Goal: Obtain resource: Obtain resource

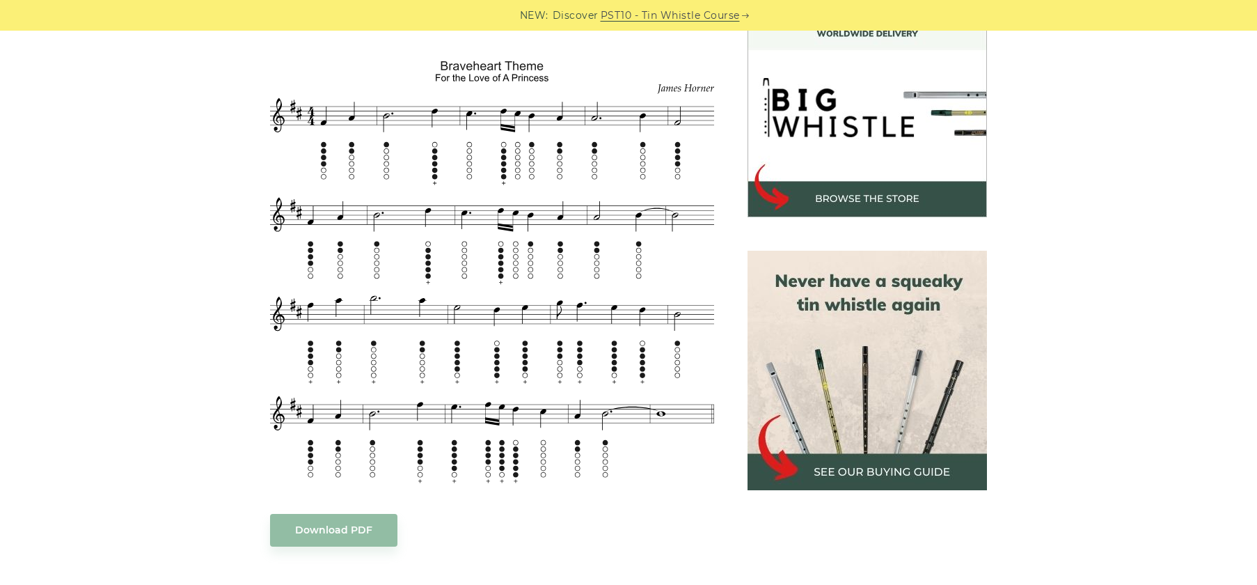
scroll to position [427, 0]
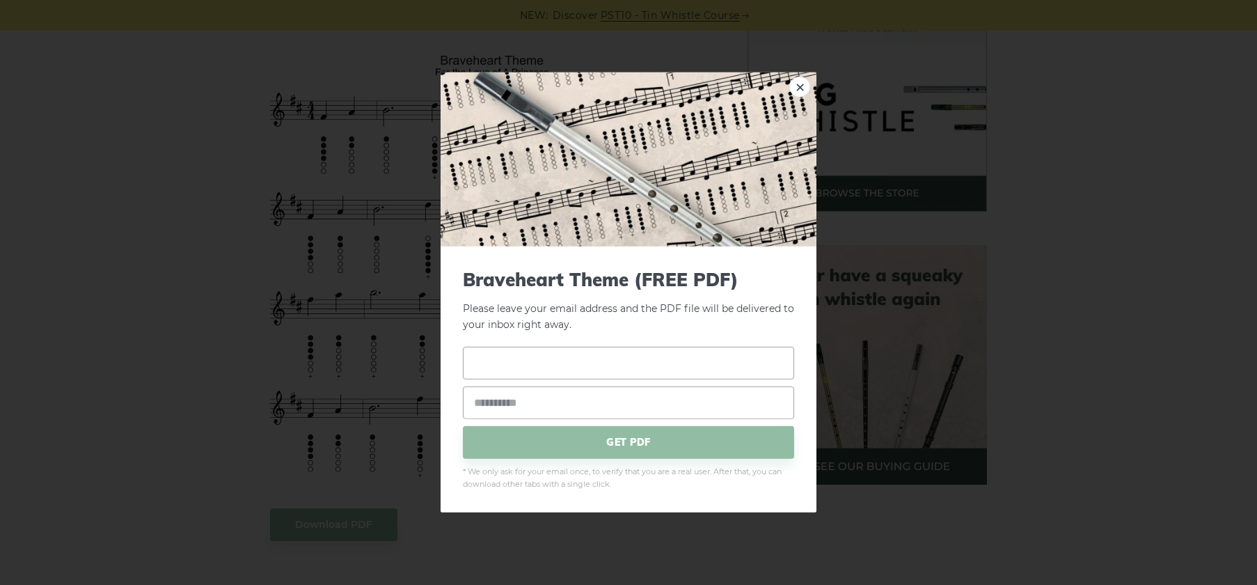
click at [537, 368] on input "text" at bounding box center [628, 362] width 331 height 33
type input "****"
click at [528, 395] on input "email" at bounding box center [628, 402] width 331 height 33
drag, startPoint x: 581, startPoint y: 399, endPoint x: 539, endPoint y: 402, distance: 42.5
click at [539, 402] on input "**********" at bounding box center [628, 402] width 331 height 33
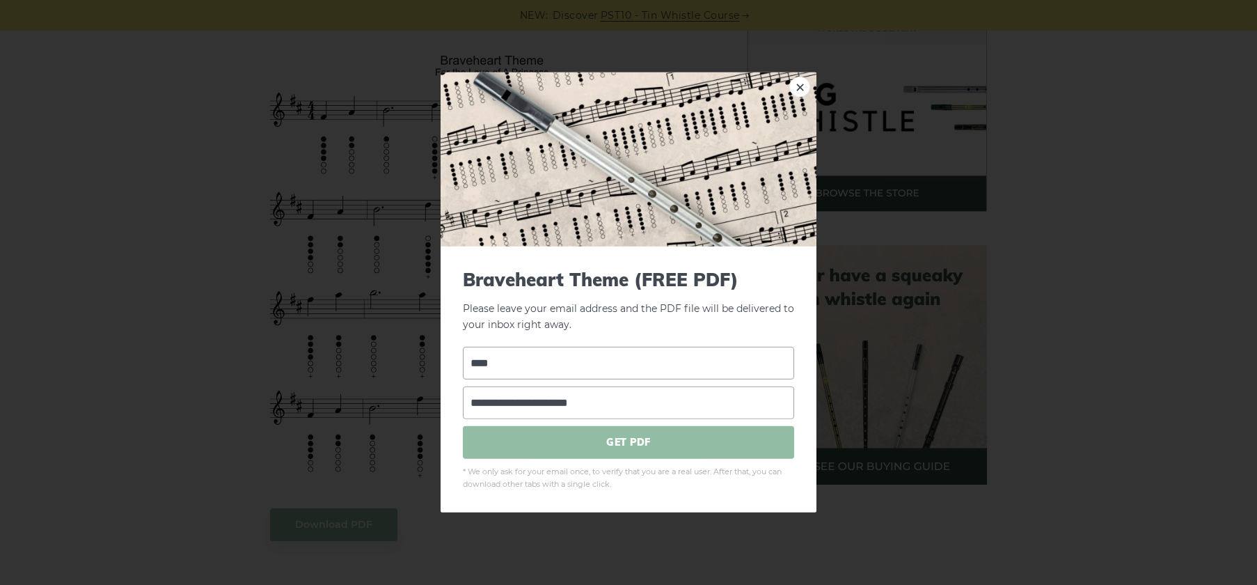
type input "**********"
click at [580, 441] on span "GET PDF" at bounding box center [628, 441] width 331 height 33
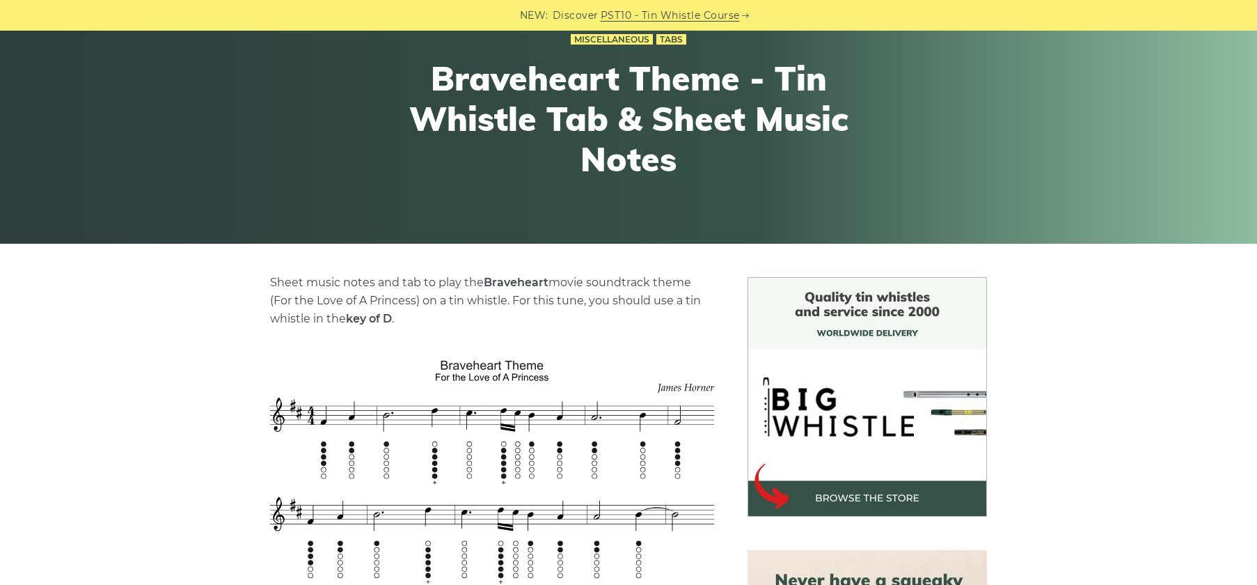
scroll to position [0, 0]
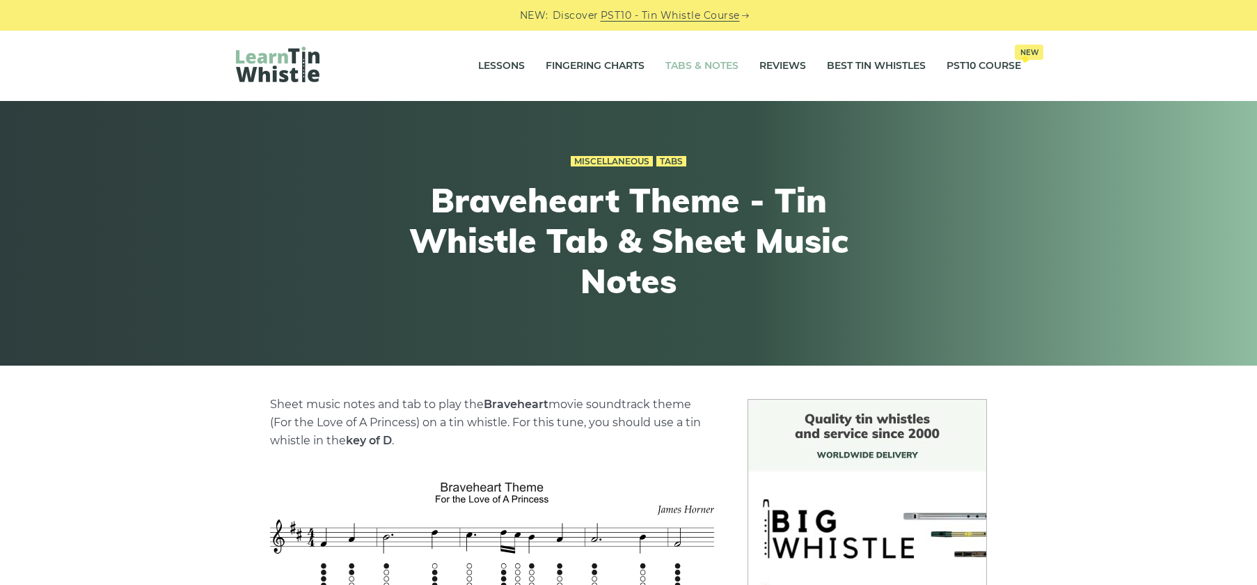
click at [690, 67] on link "Tabs & Notes" at bounding box center [701, 66] width 73 height 35
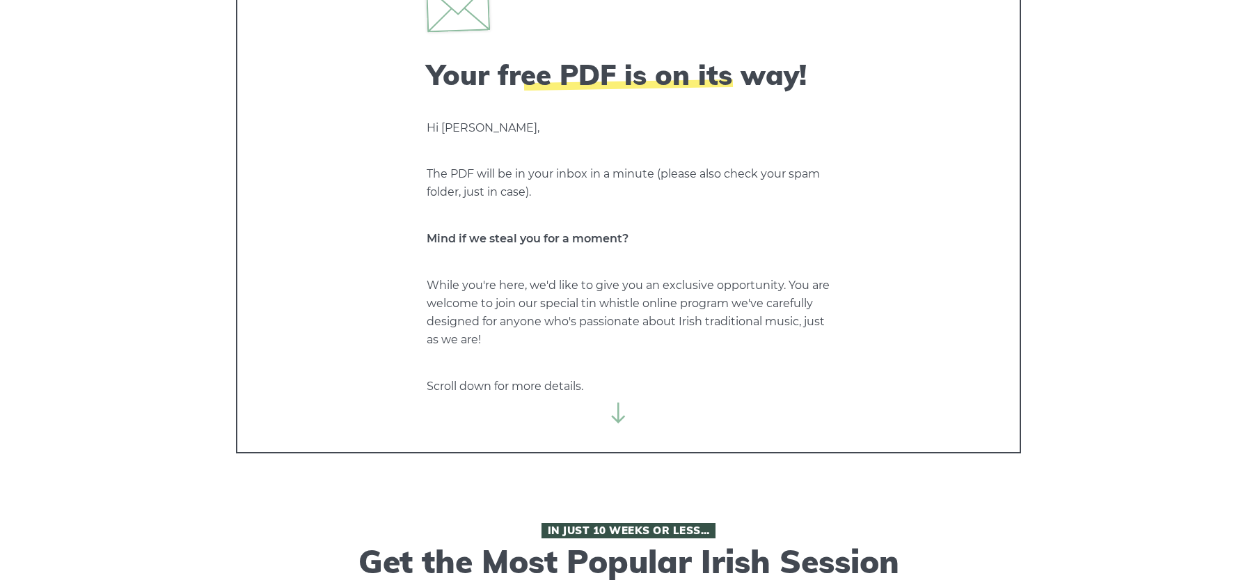
scroll to position [111, 0]
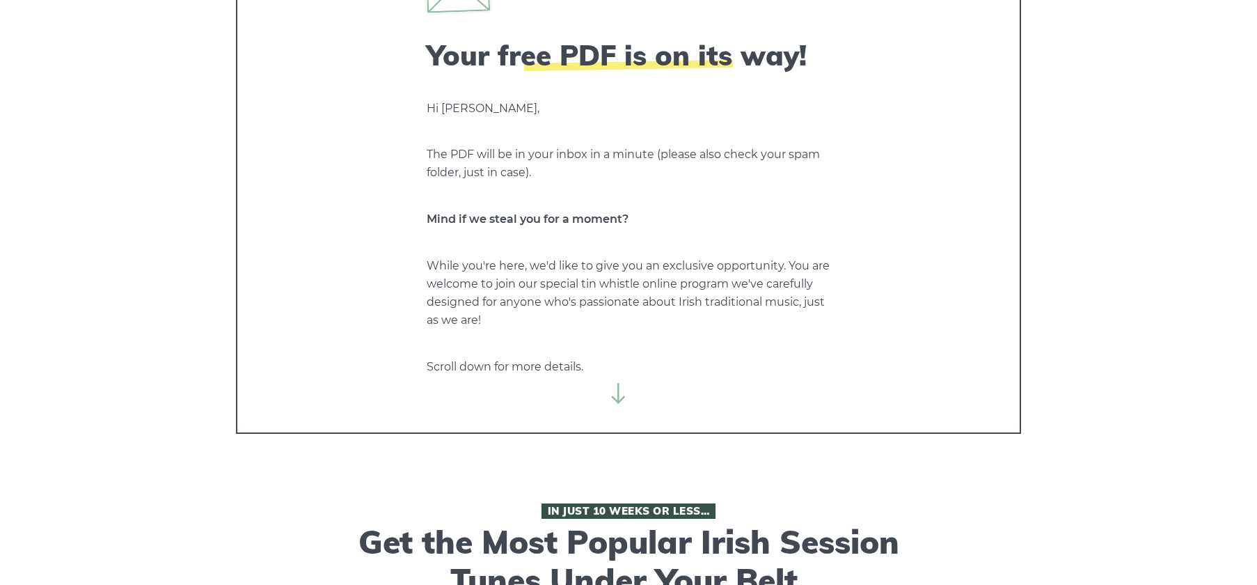
click at [616, 392] on icon at bounding box center [618, 393] width 21 height 21
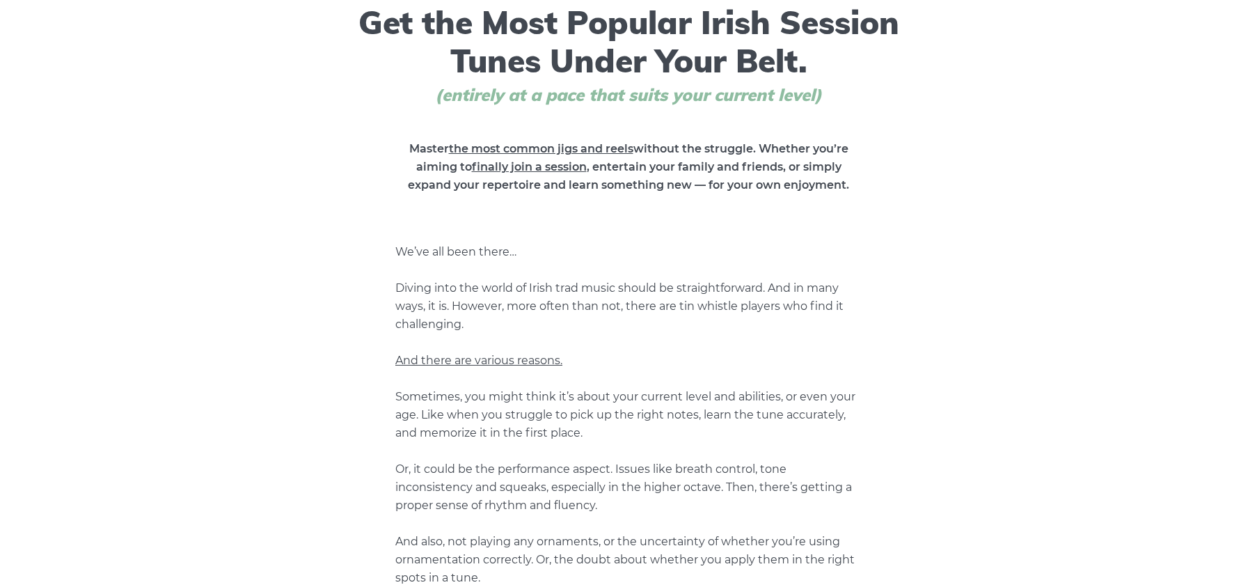
scroll to position [0, 0]
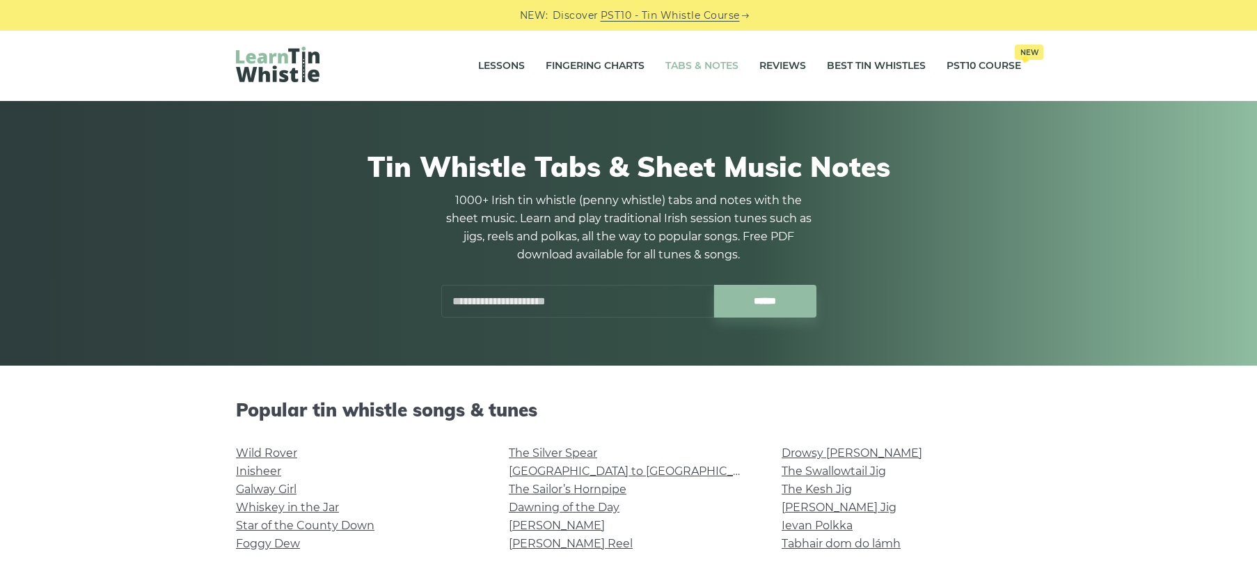
click at [527, 303] on input "text" at bounding box center [577, 301] width 273 height 33
click at [714, 285] on input "******" at bounding box center [765, 301] width 102 height 33
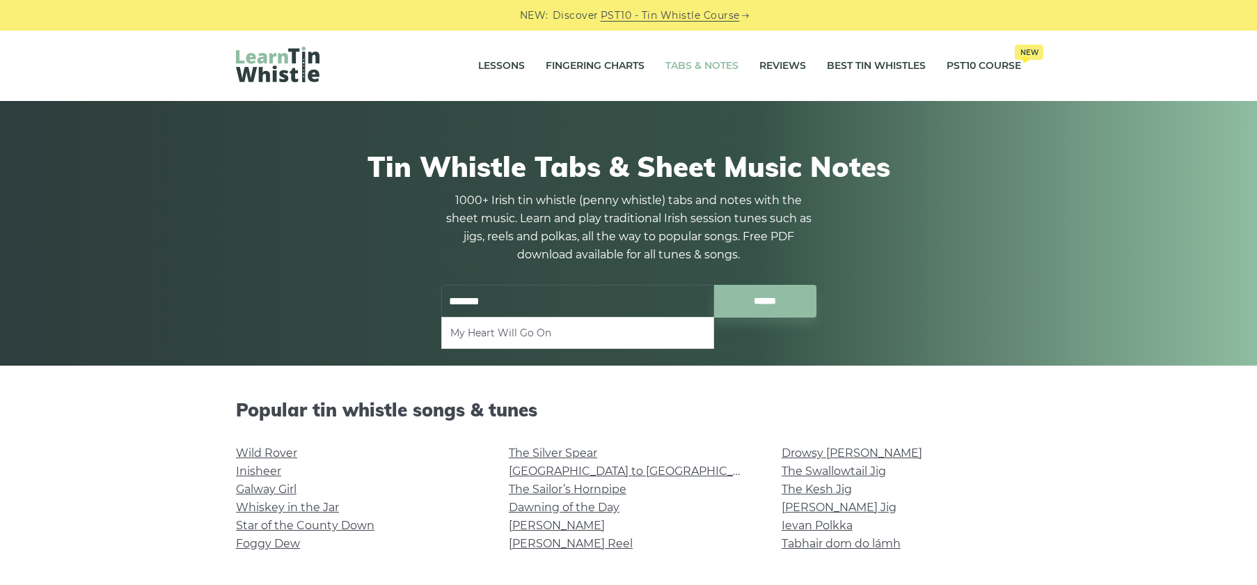
click at [522, 333] on li "My Heart Will Go On" at bounding box center [577, 332] width 255 height 17
type input "**********"
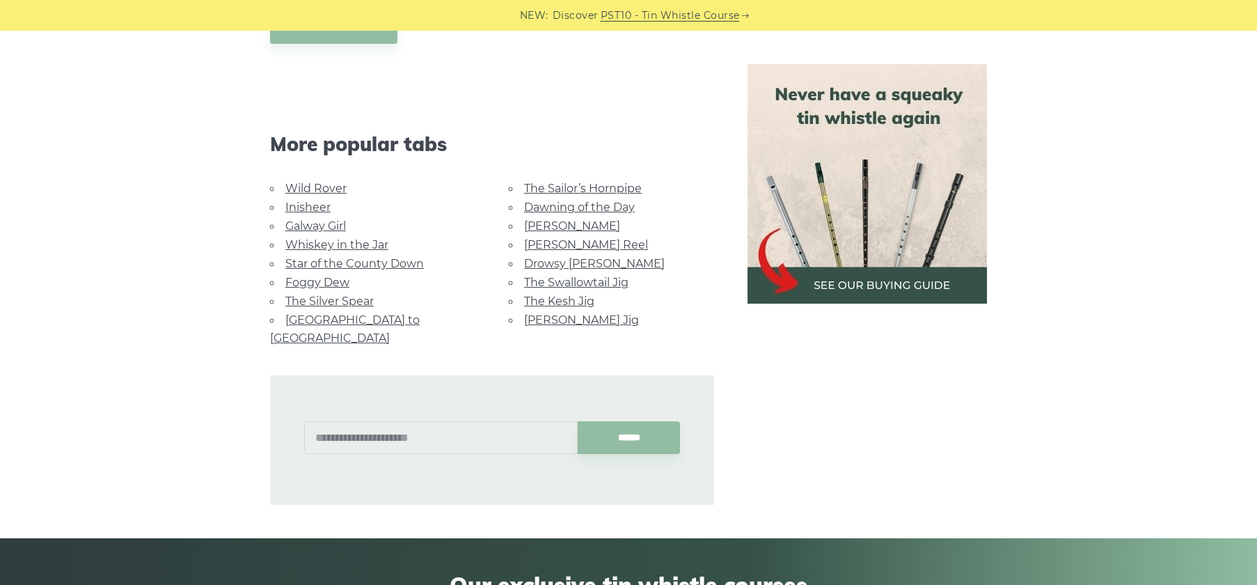
scroll to position [855, 0]
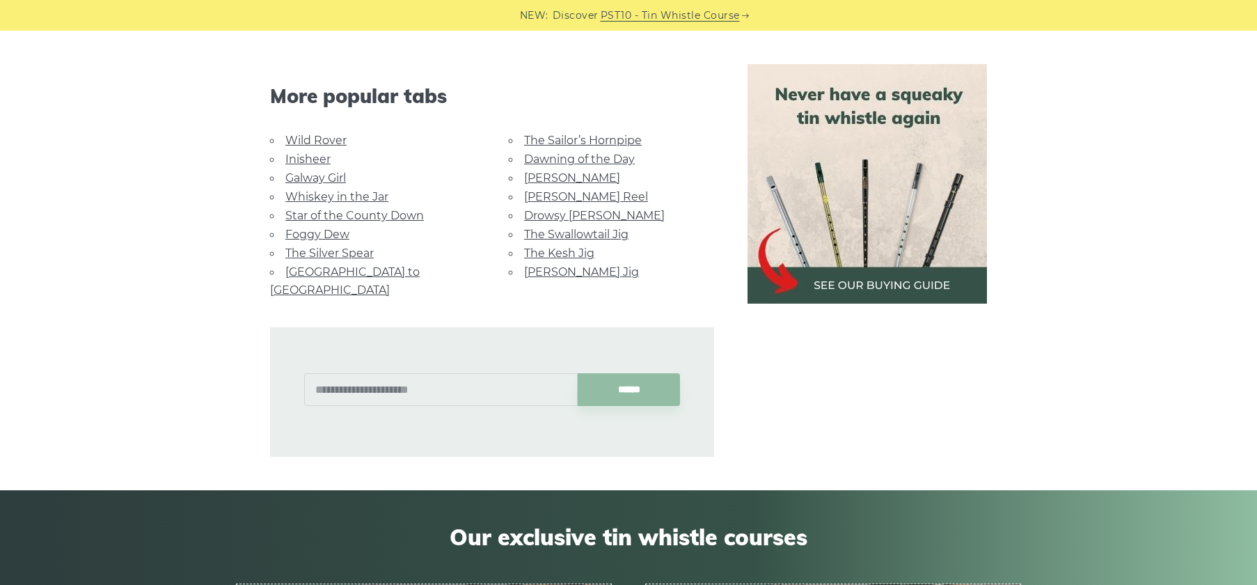
click at [325, 175] on link "Galway Girl" at bounding box center [315, 177] width 61 height 13
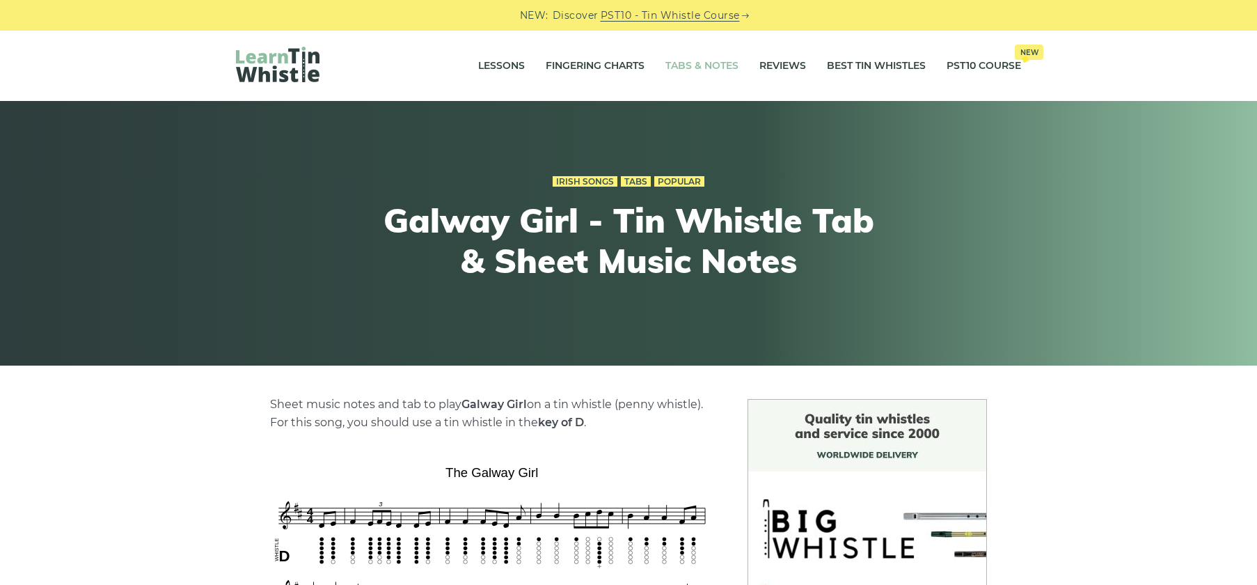
click at [695, 65] on link "Tabs & Notes" at bounding box center [701, 66] width 73 height 35
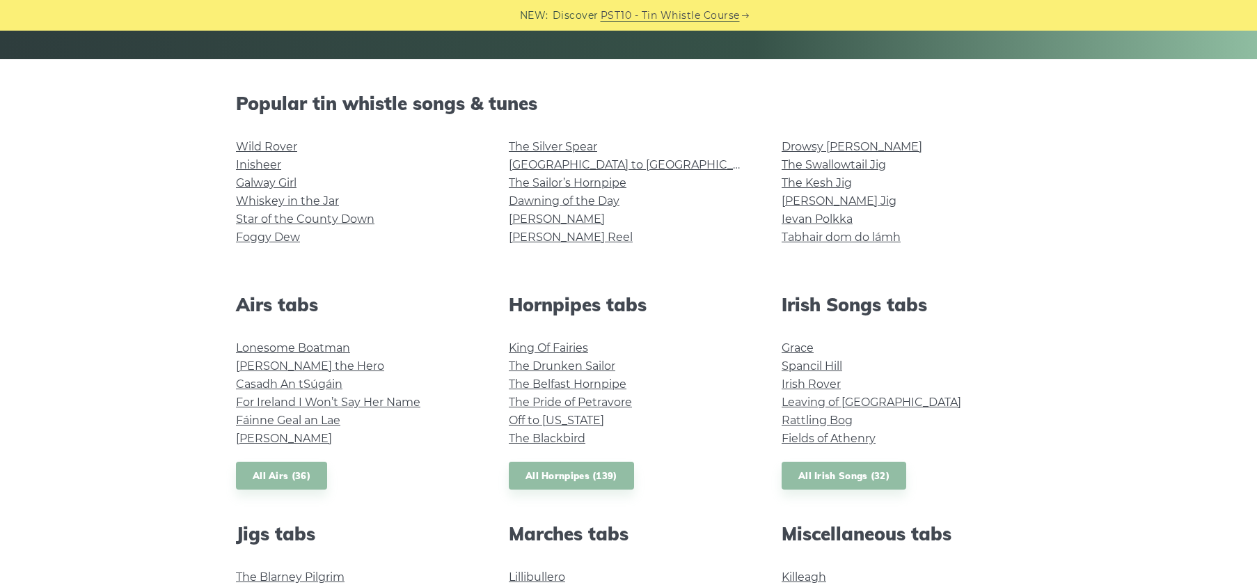
scroll to position [316, 0]
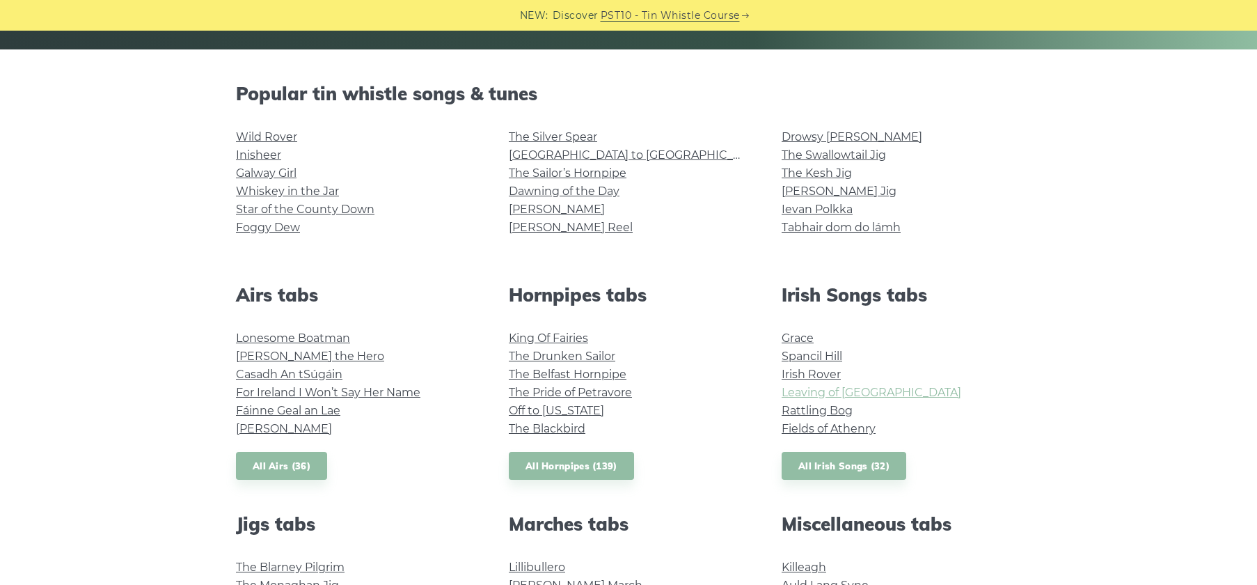
click at [875, 394] on link "Leaving of Liverpool" at bounding box center [872, 392] width 180 height 13
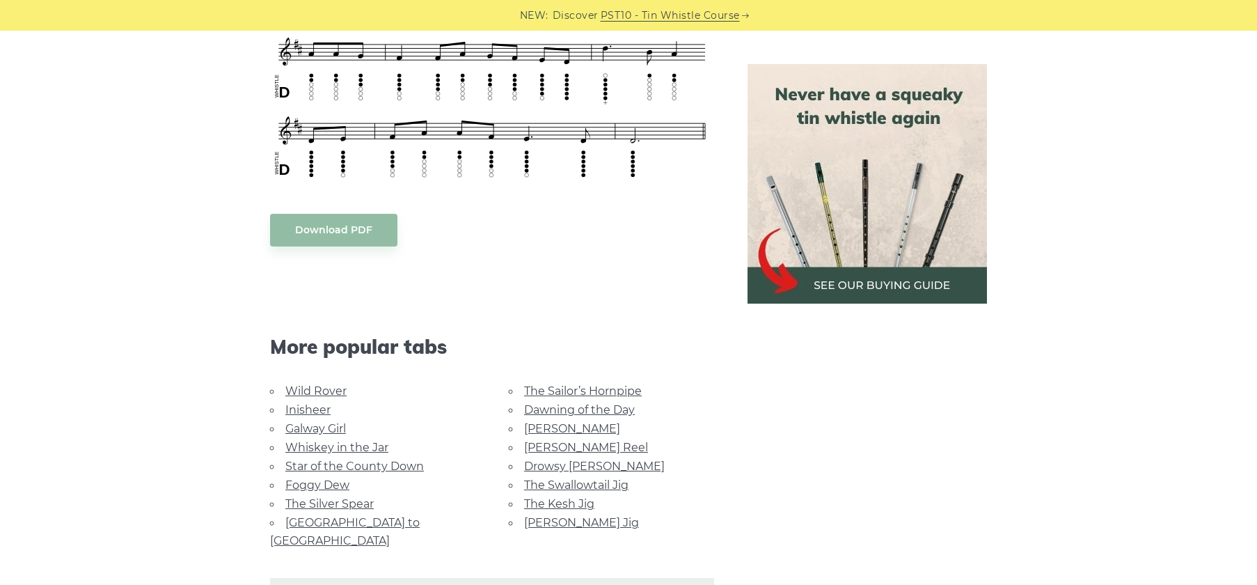
scroll to position [798, 0]
click at [391, 514] on link "[GEOGRAPHIC_DATA] to [GEOGRAPHIC_DATA]" at bounding box center [345, 529] width 150 height 31
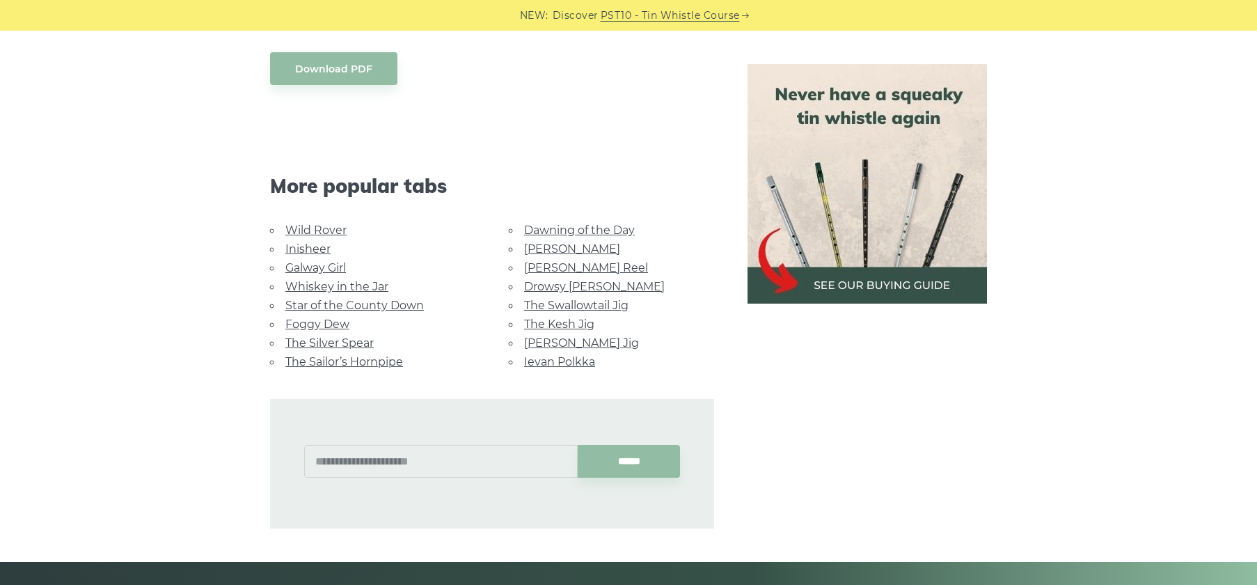
scroll to position [821, 0]
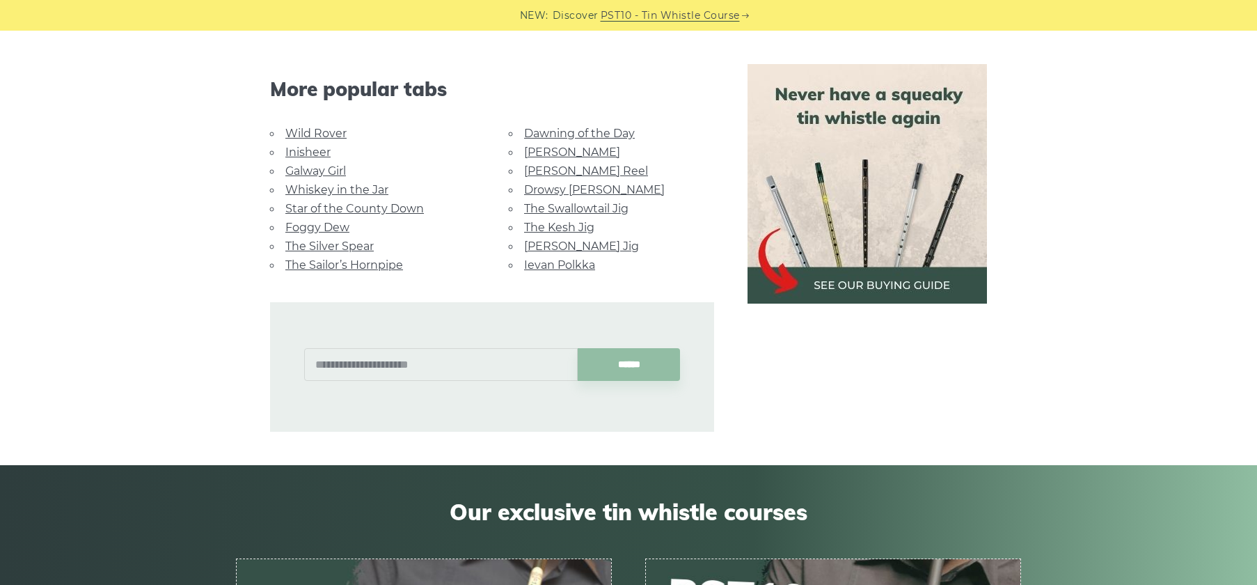
click at [354, 258] on link "The Sailor’s Hornpipe" at bounding box center [344, 264] width 118 height 13
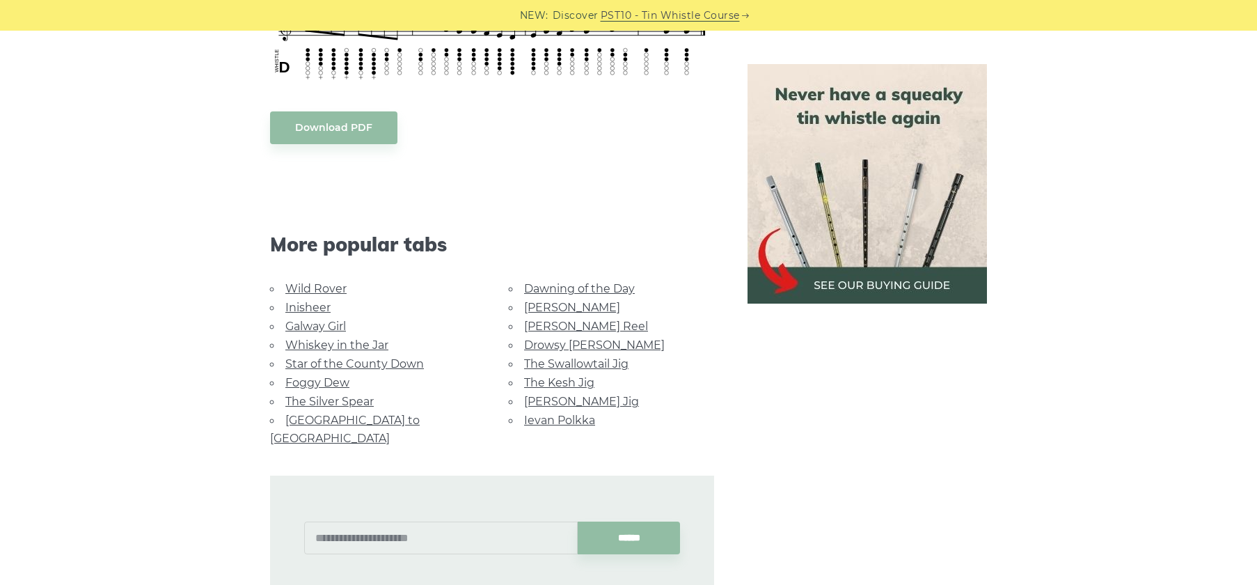
scroll to position [759, 0]
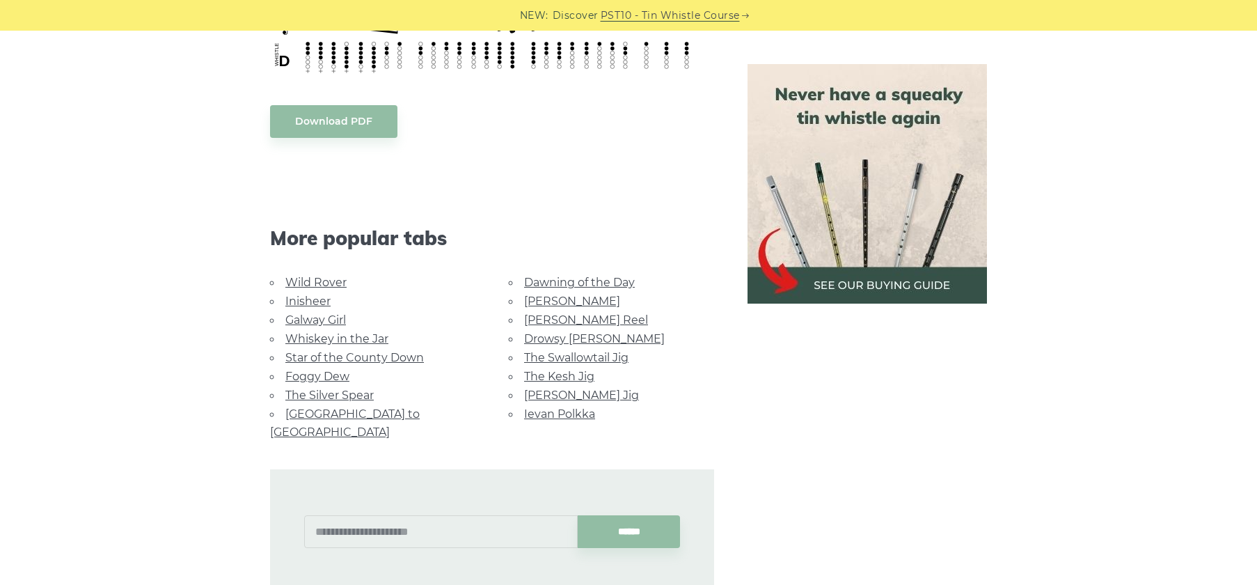
click at [571, 356] on link "The Swallowtail Jig" at bounding box center [576, 357] width 104 height 13
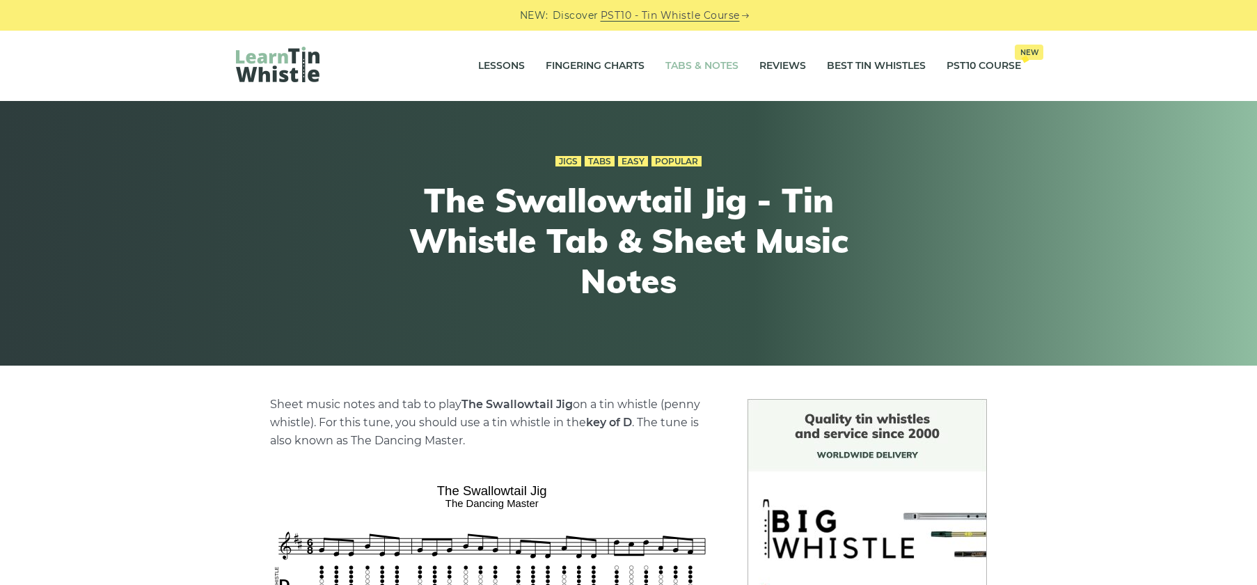
click at [670, 52] on link "Tabs & Notes" at bounding box center [701, 66] width 73 height 35
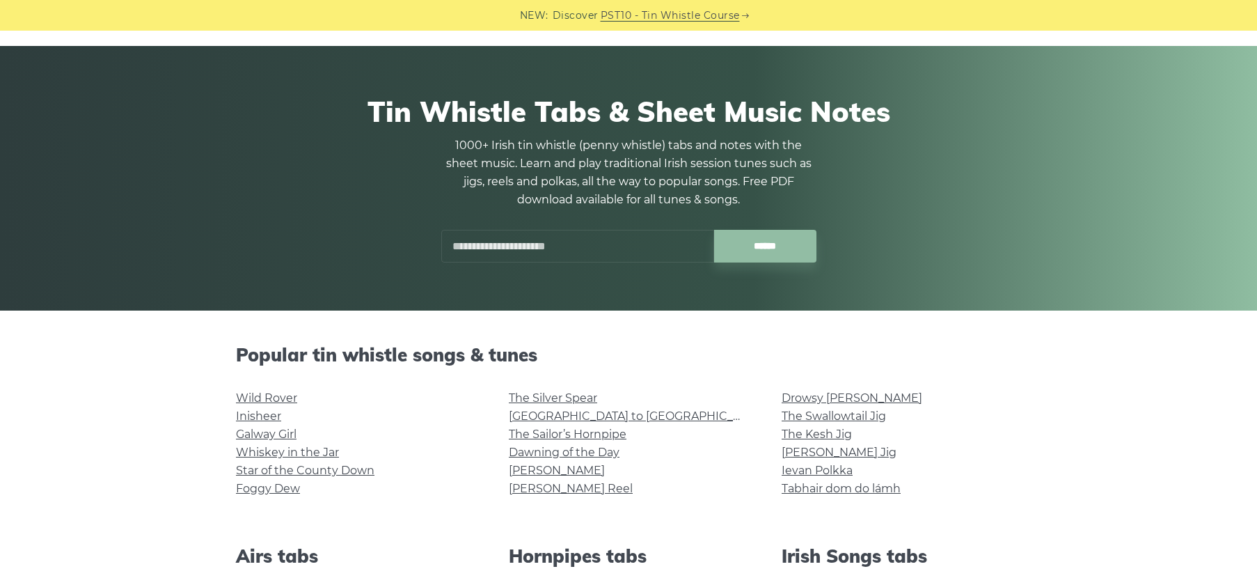
scroll to position [60, 0]
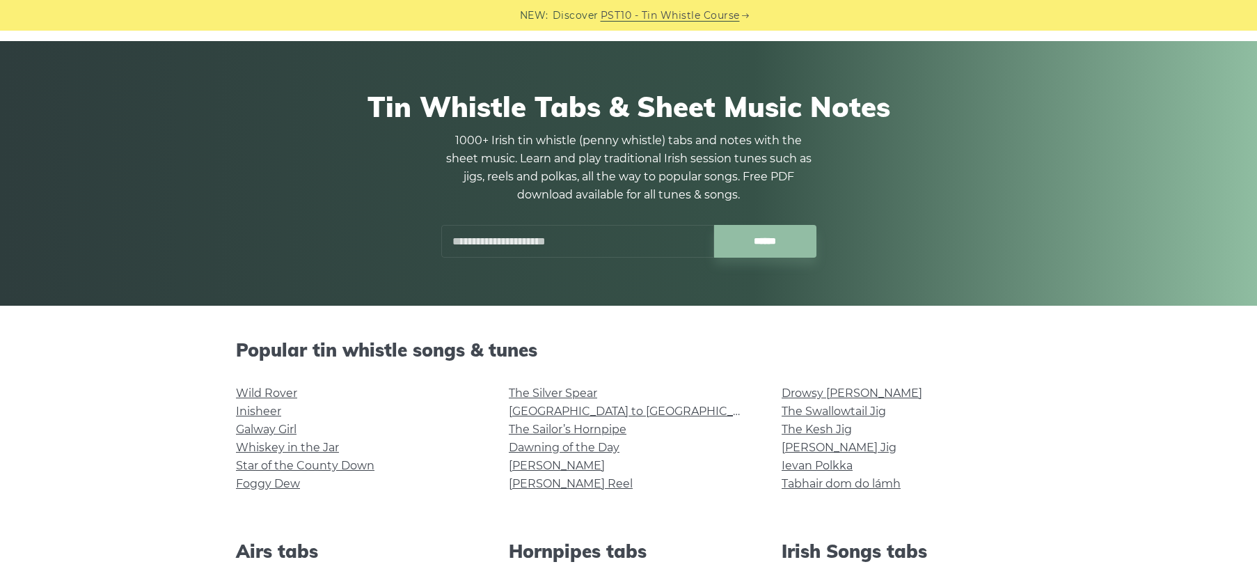
click at [502, 229] on input "text" at bounding box center [577, 241] width 273 height 33
type input "******"
click at [714, 225] on input "******" at bounding box center [765, 241] width 102 height 33
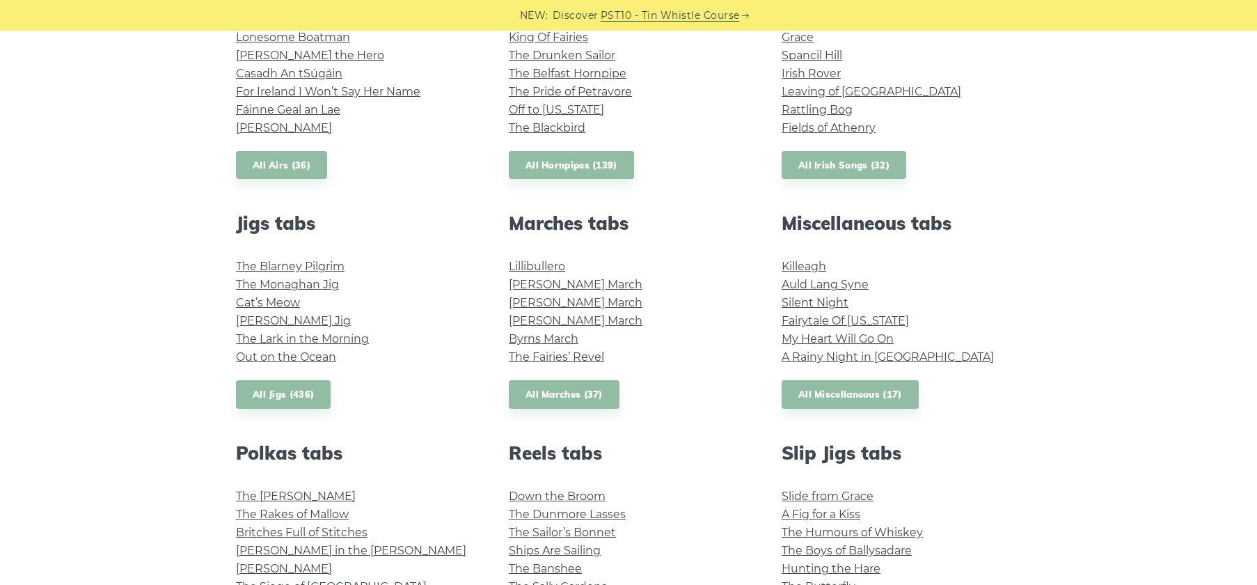
scroll to position [619, 0]
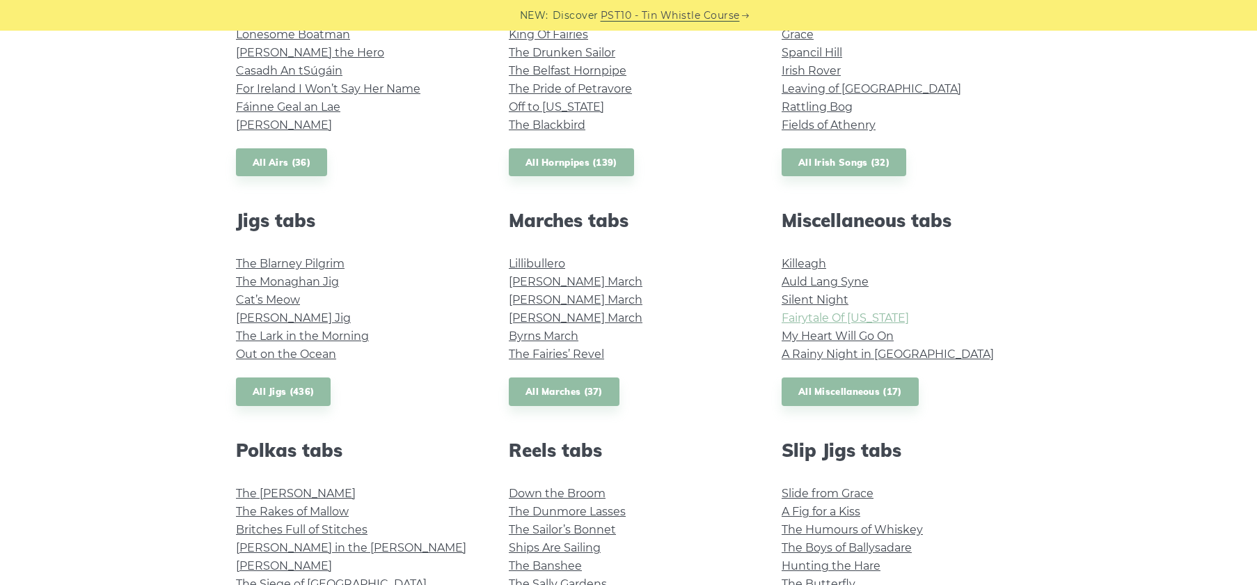
click at [893, 318] on link "Fairytale Of New York" at bounding box center [845, 317] width 127 height 13
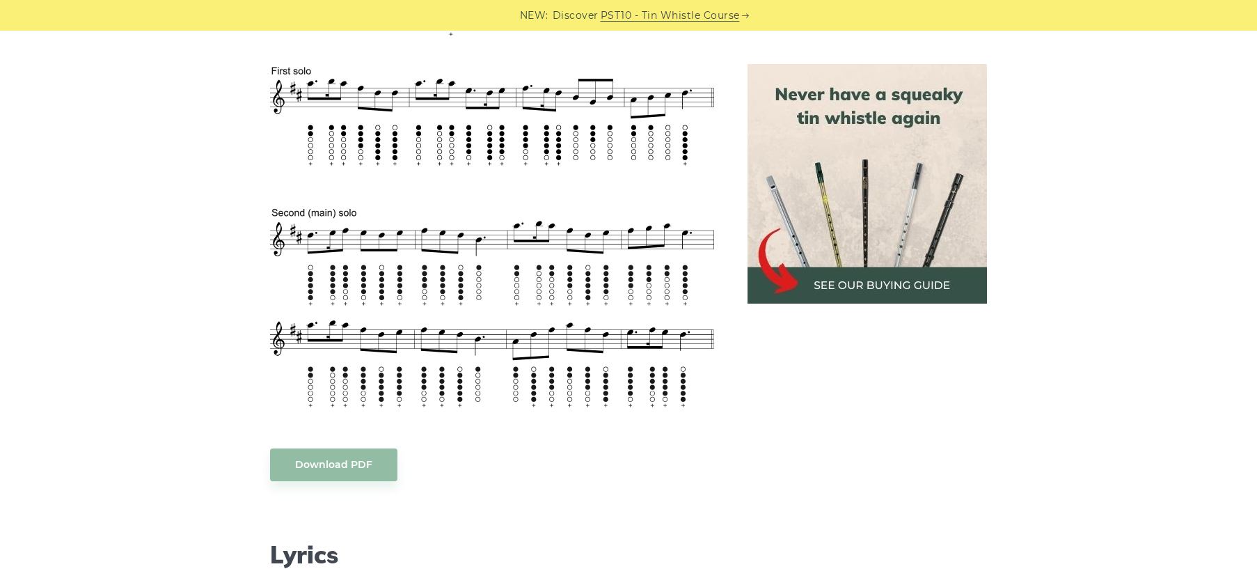
scroll to position [720, 0]
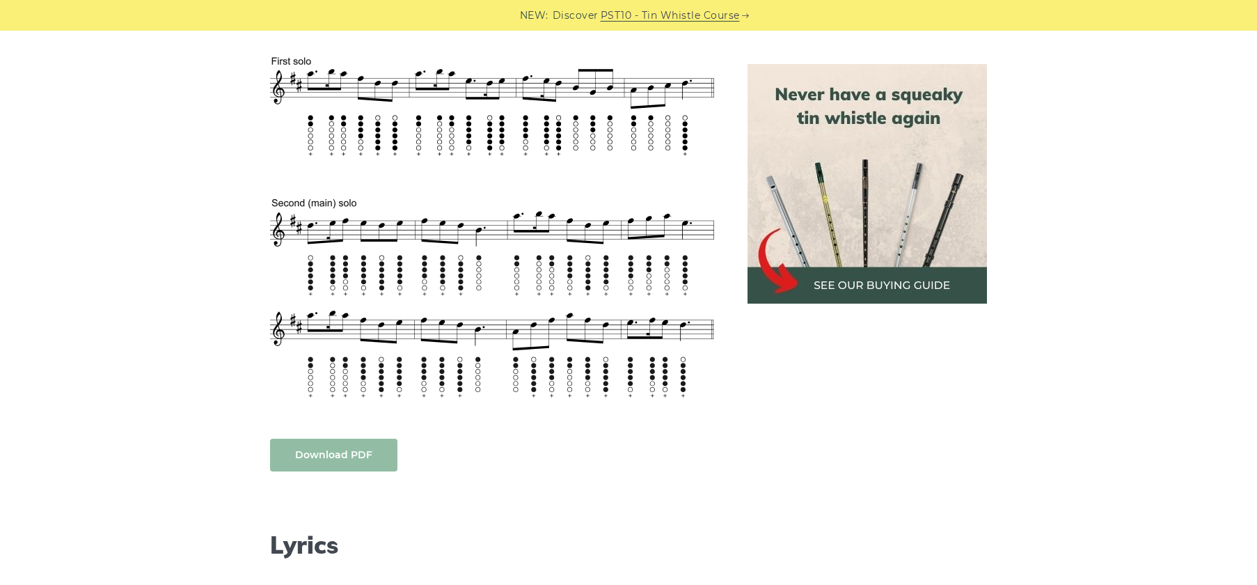
click at [349, 464] on link "Download PDF" at bounding box center [333, 454] width 127 height 33
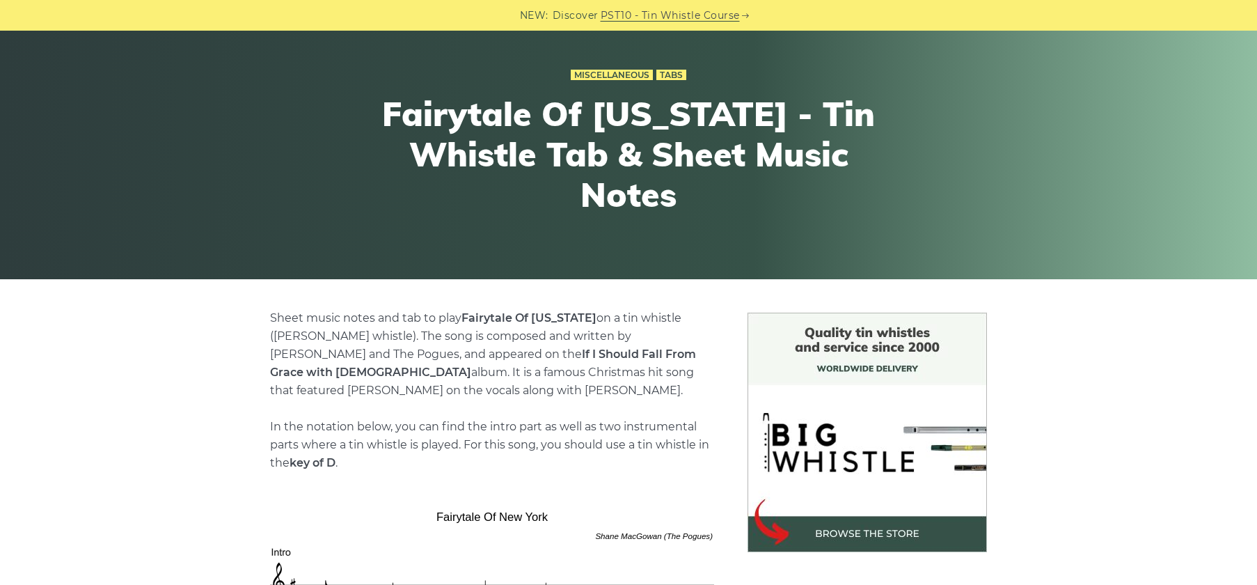
scroll to position [0, 0]
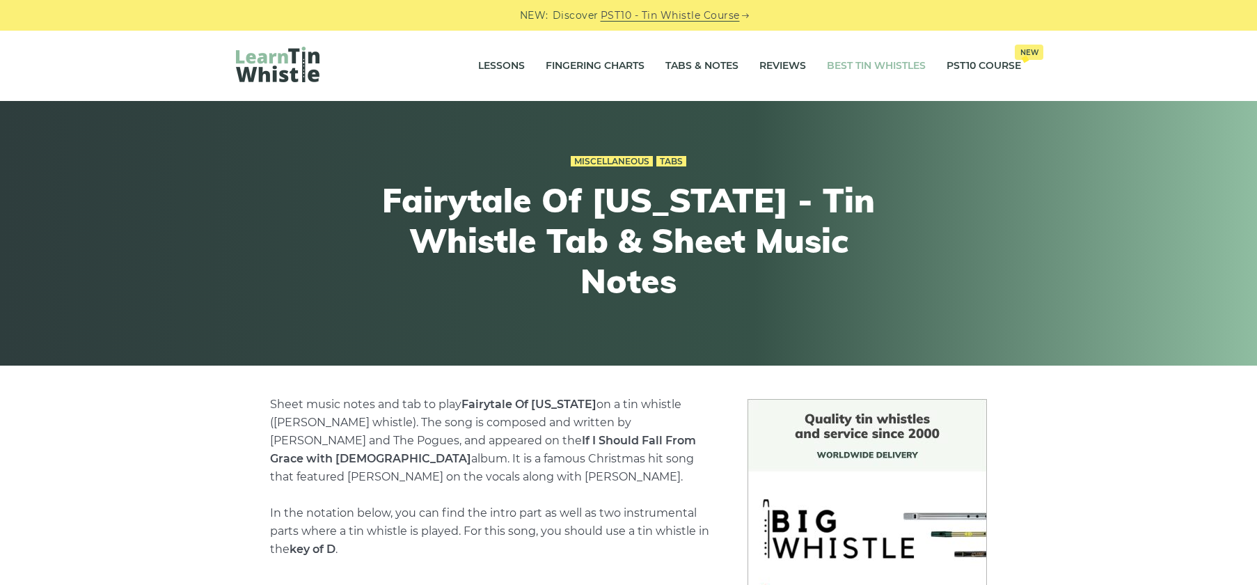
click at [850, 65] on link "Best Tin Whistles" at bounding box center [876, 66] width 99 height 35
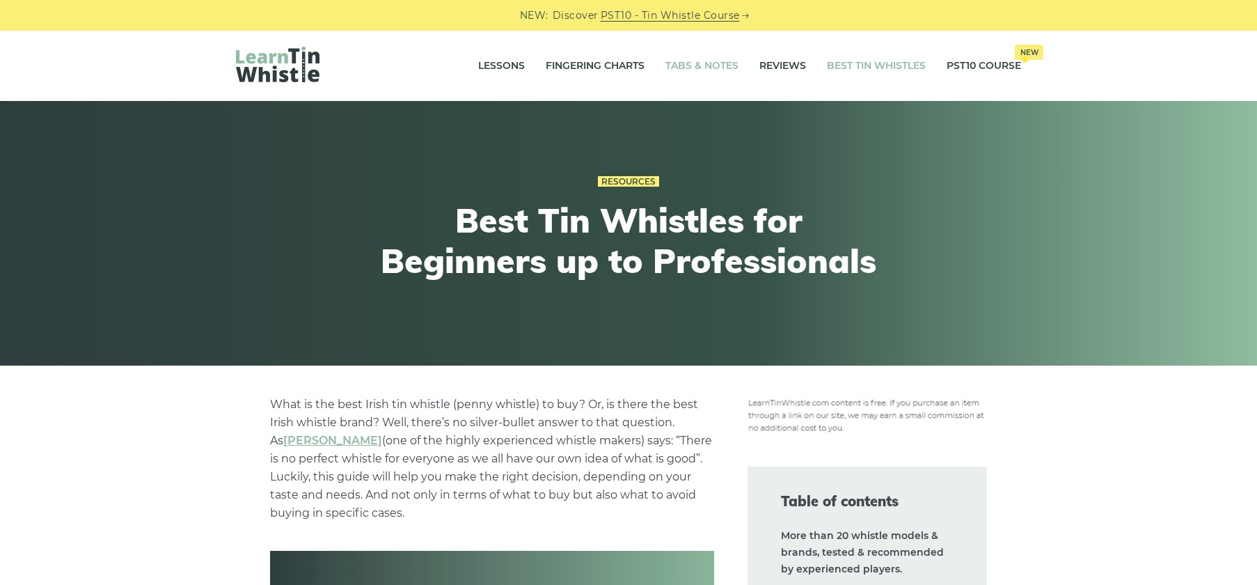
click at [718, 63] on link "Tabs & Notes" at bounding box center [701, 66] width 73 height 35
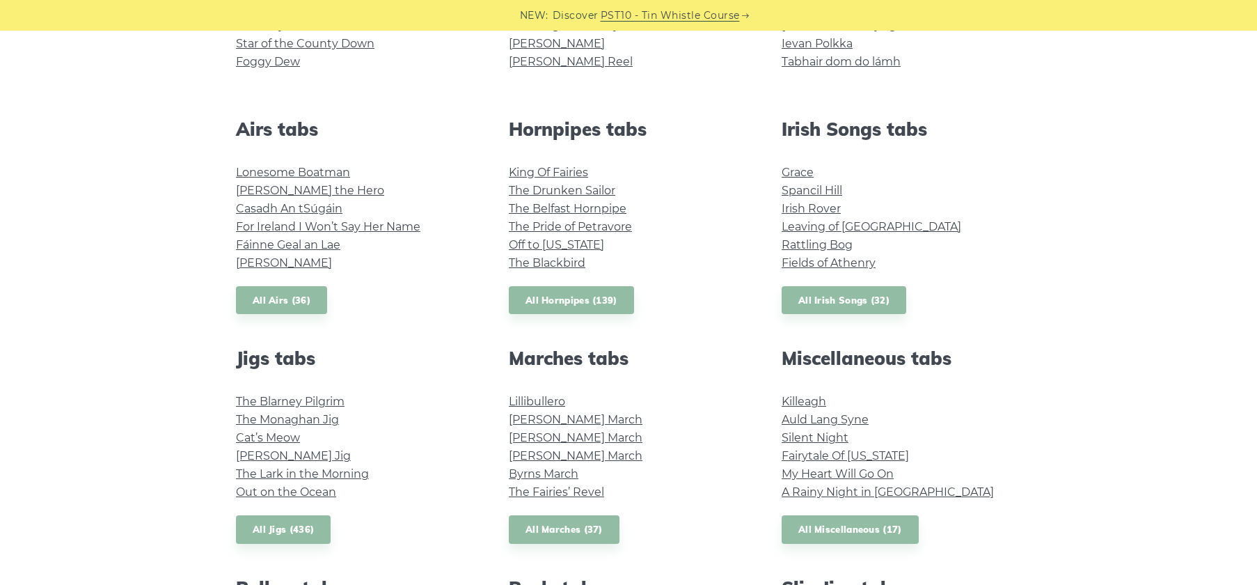
scroll to position [486, 0]
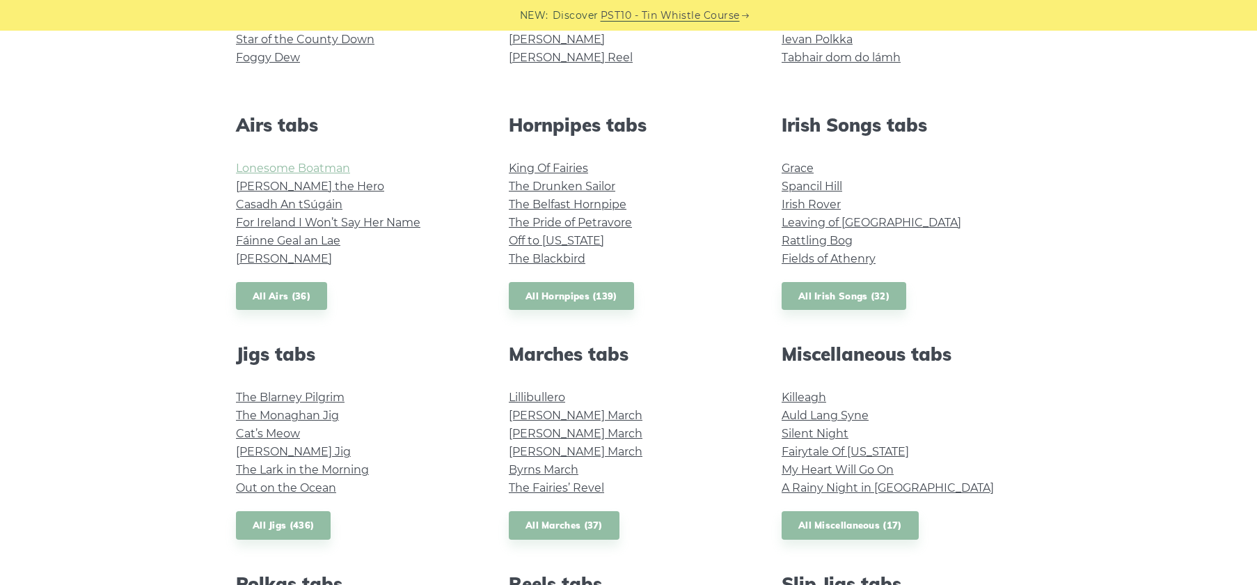
click at [311, 168] on link "Lonesome Boatman" at bounding box center [293, 167] width 114 height 13
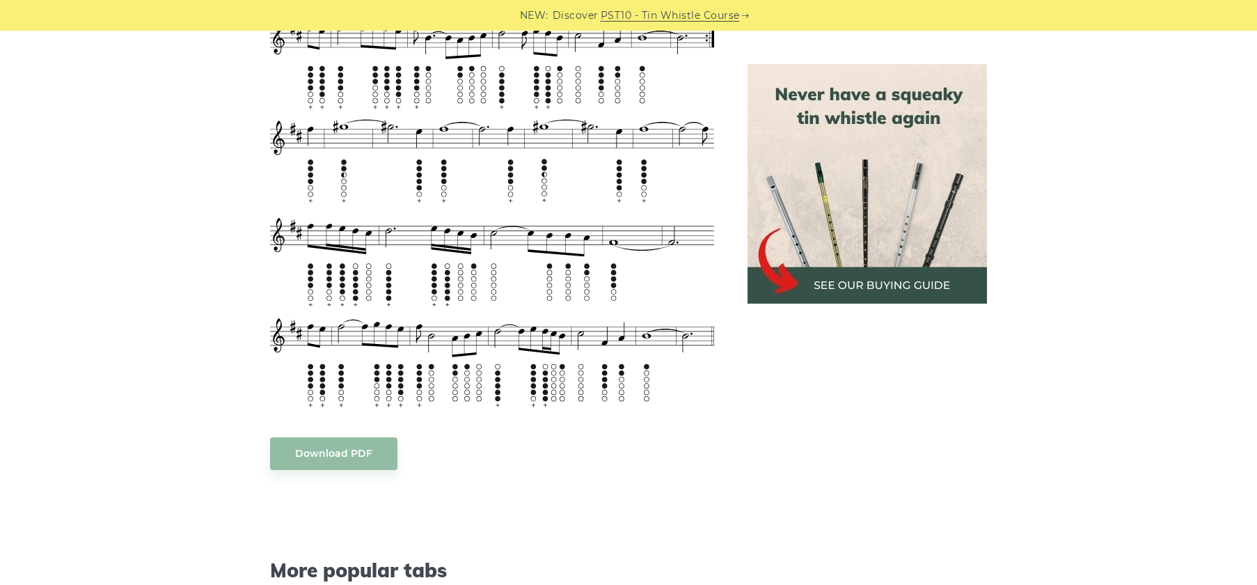
scroll to position [653, 0]
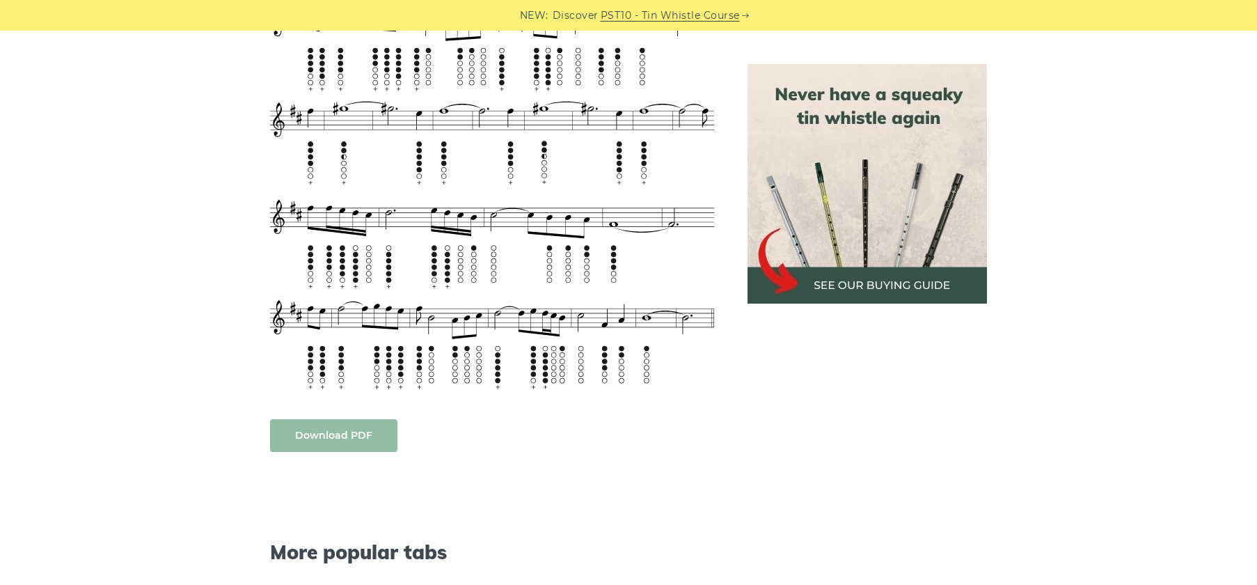
click at [325, 419] on link "Download PDF" at bounding box center [333, 435] width 127 height 33
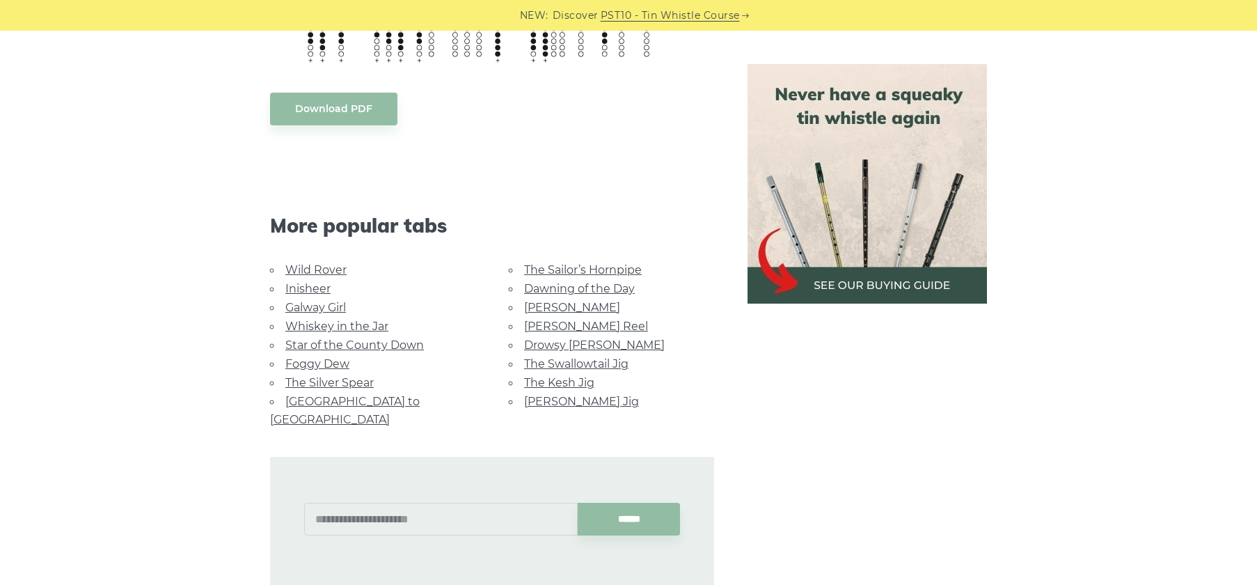
scroll to position [980, 0]
click at [342, 394] on link "[GEOGRAPHIC_DATA] to [GEOGRAPHIC_DATA]" at bounding box center [345, 409] width 150 height 31
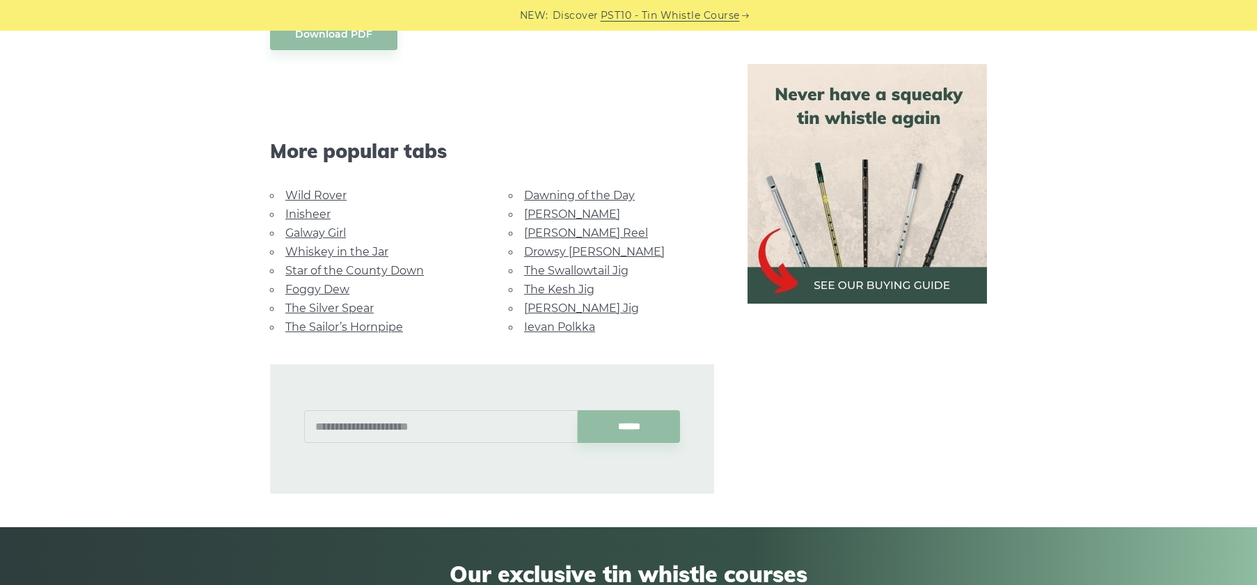
scroll to position [596, 0]
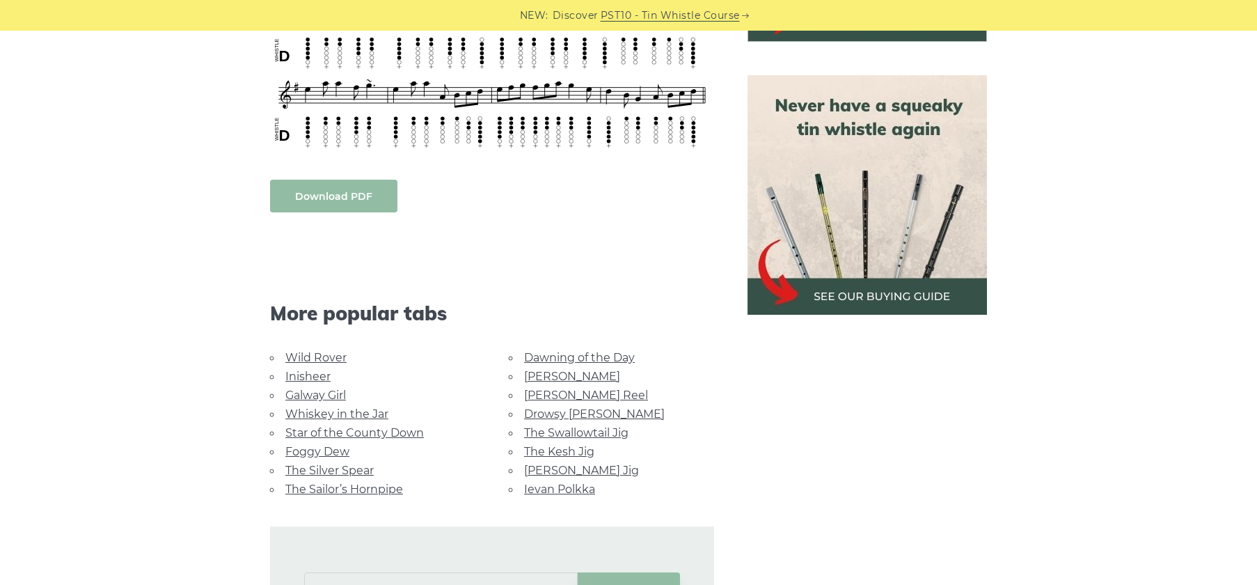
click at [365, 180] on link "Download PDF" at bounding box center [333, 196] width 127 height 33
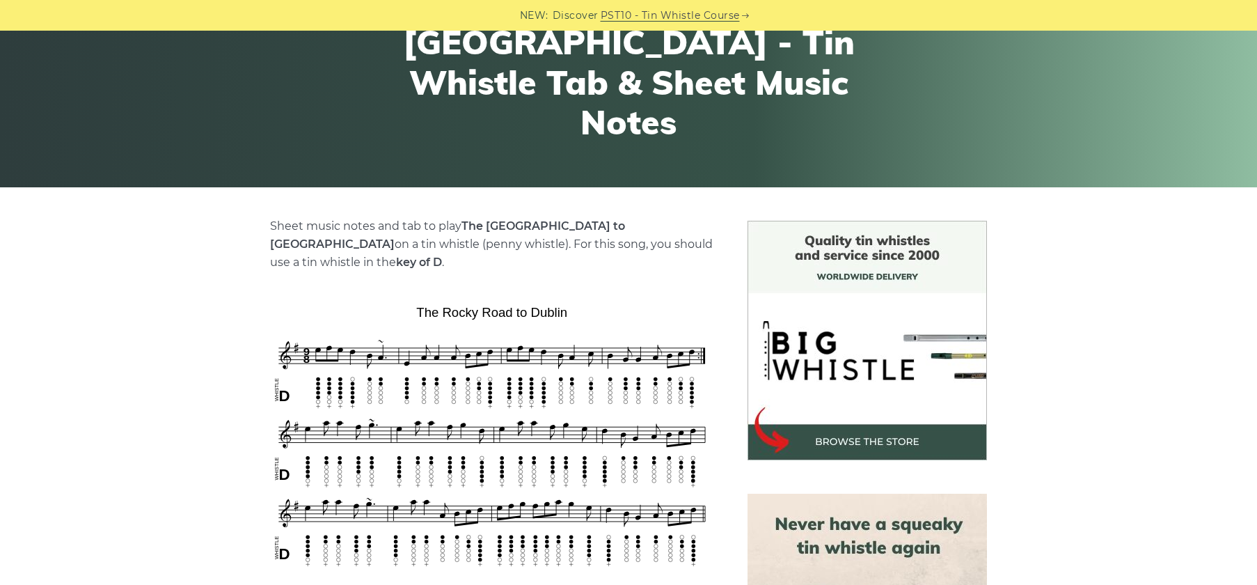
scroll to position [0, 0]
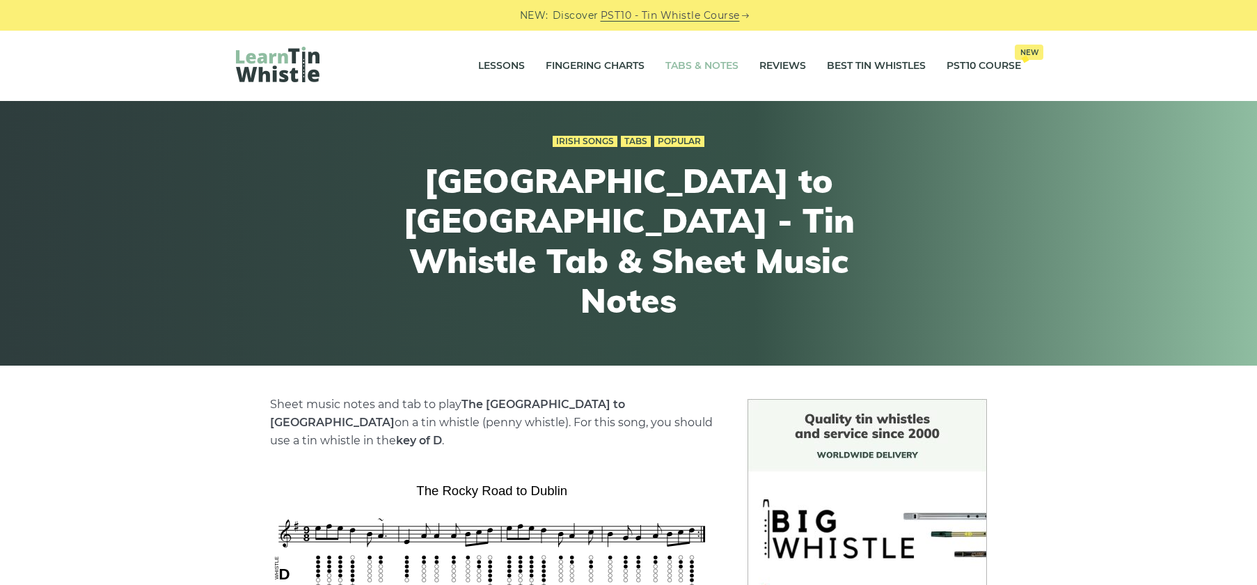
click at [711, 67] on link "Tabs & Notes" at bounding box center [701, 66] width 73 height 35
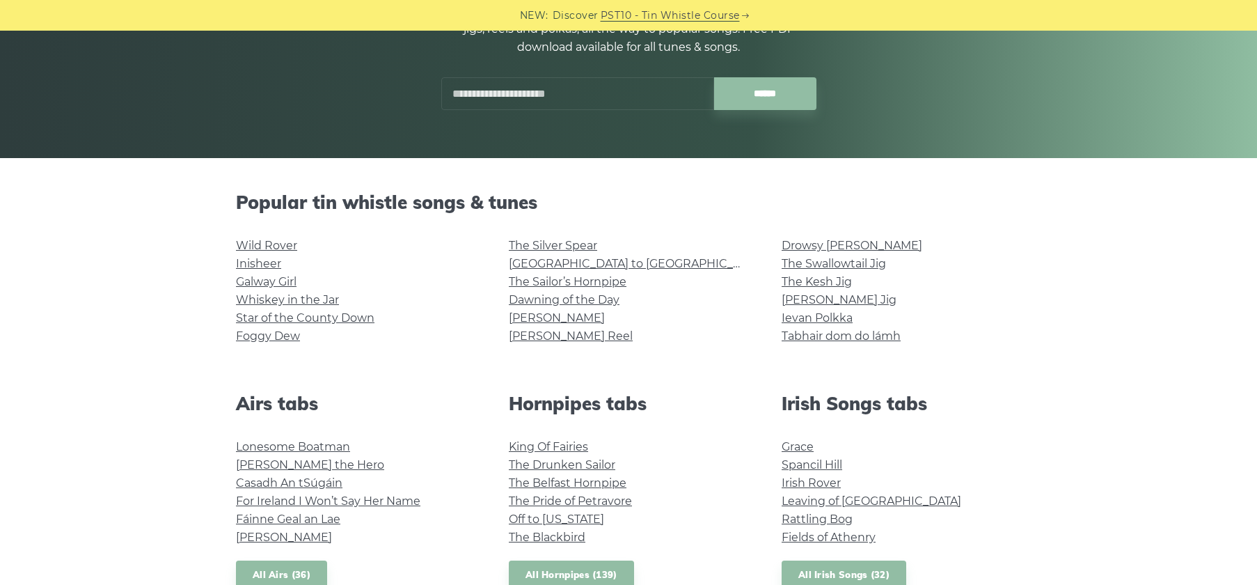
scroll to position [211, 0]
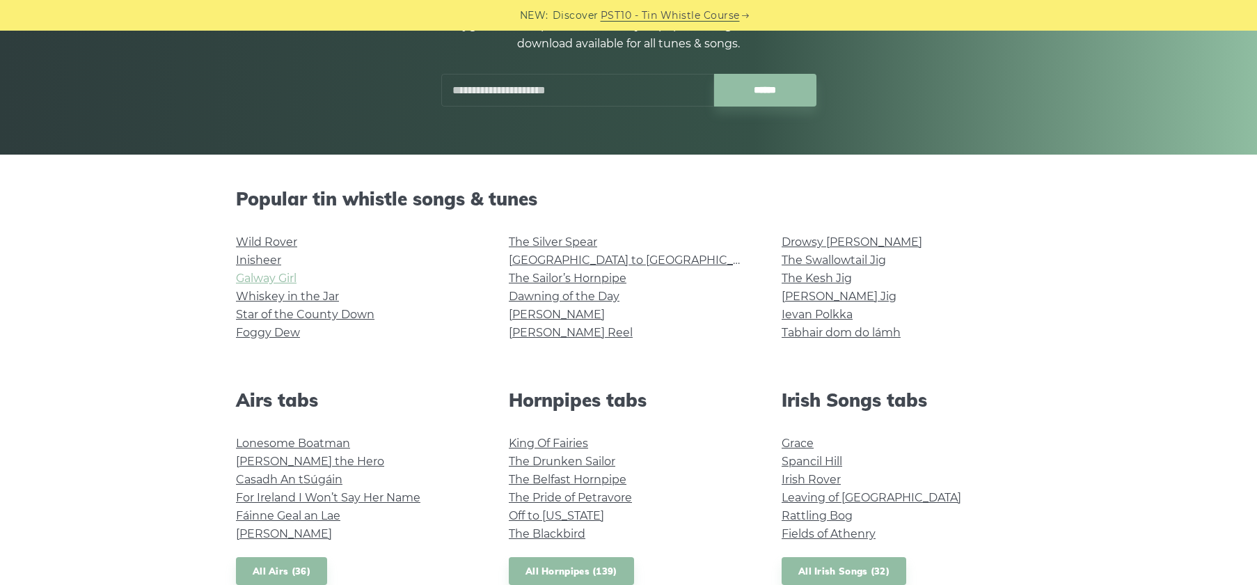
click at [280, 276] on link "Galway Girl" at bounding box center [266, 277] width 61 height 13
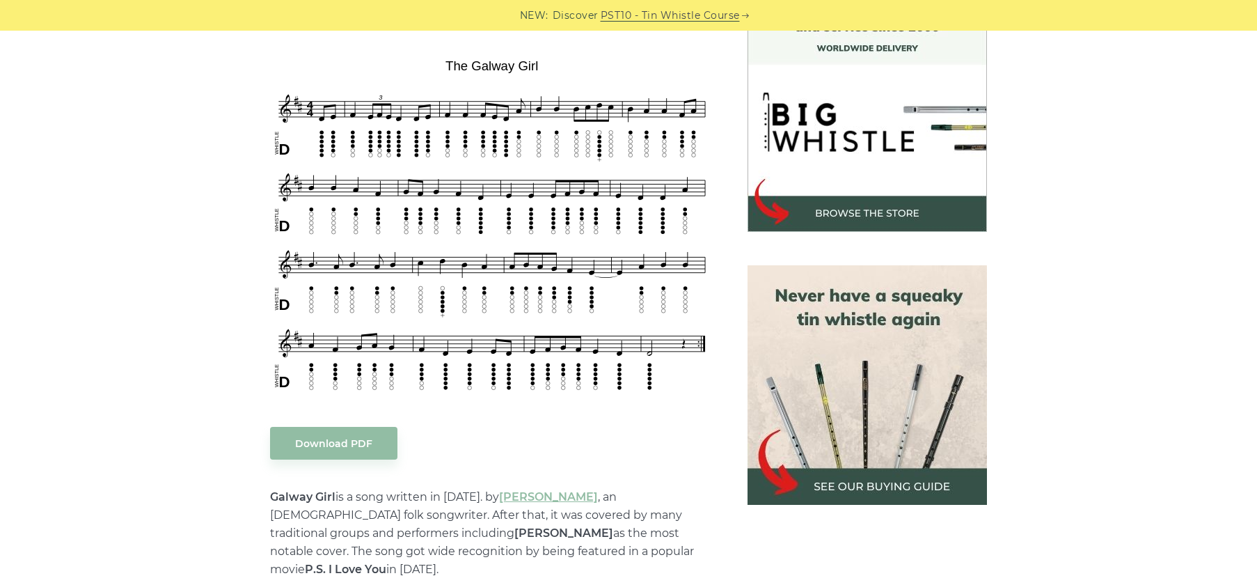
scroll to position [409, 0]
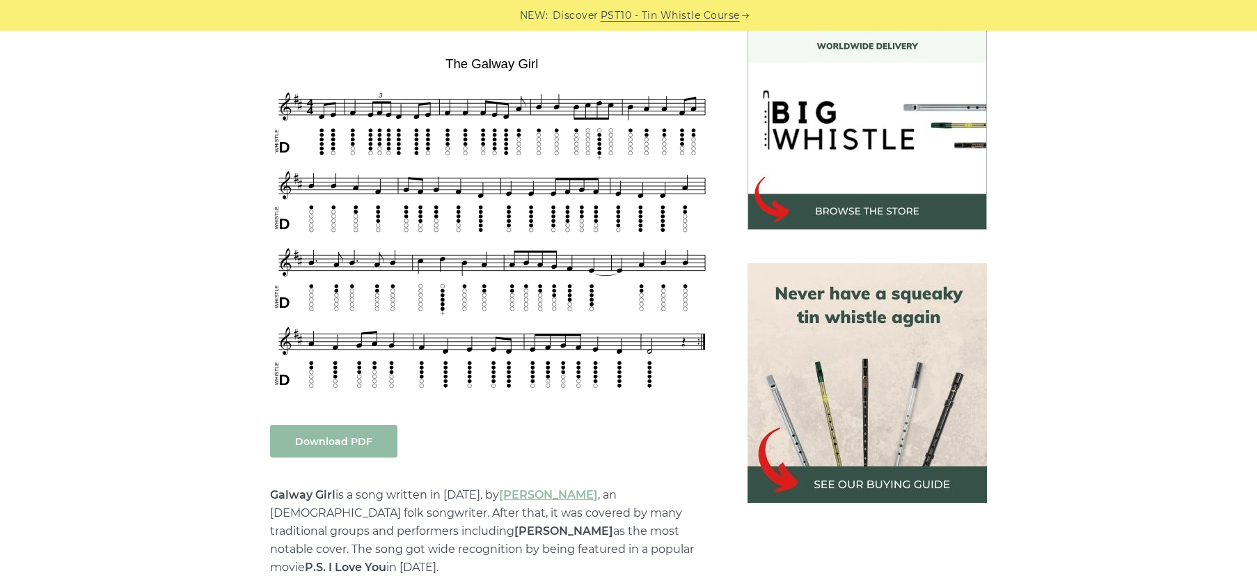
click at [339, 445] on link "Download PDF" at bounding box center [333, 441] width 127 height 33
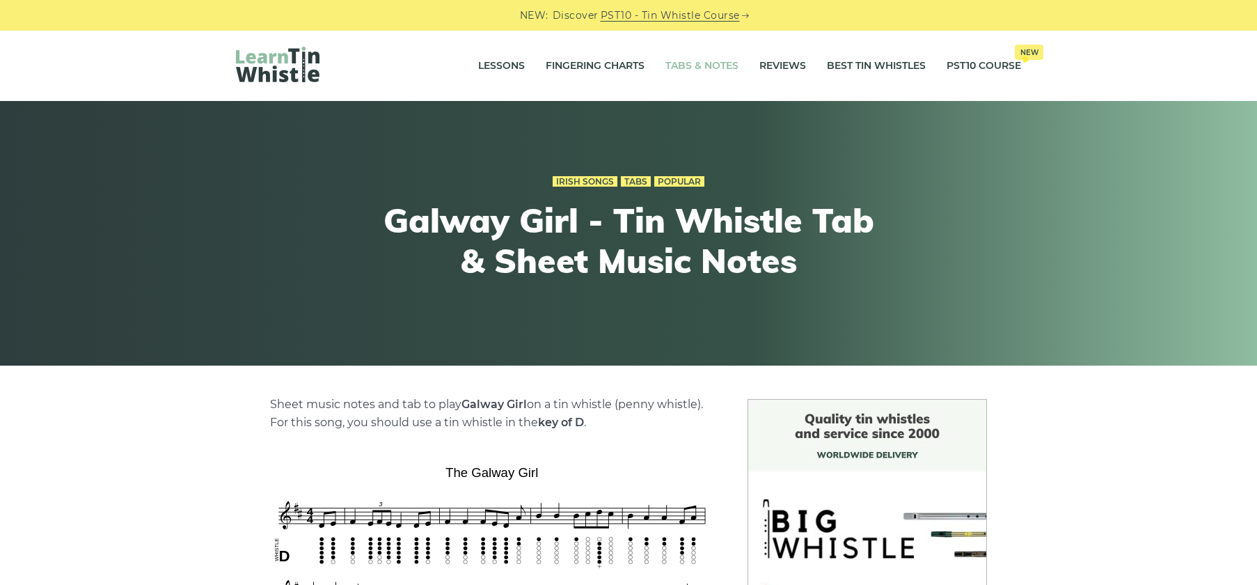
click at [699, 58] on link "Tabs & Notes" at bounding box center [701, 66] width 73 height 35
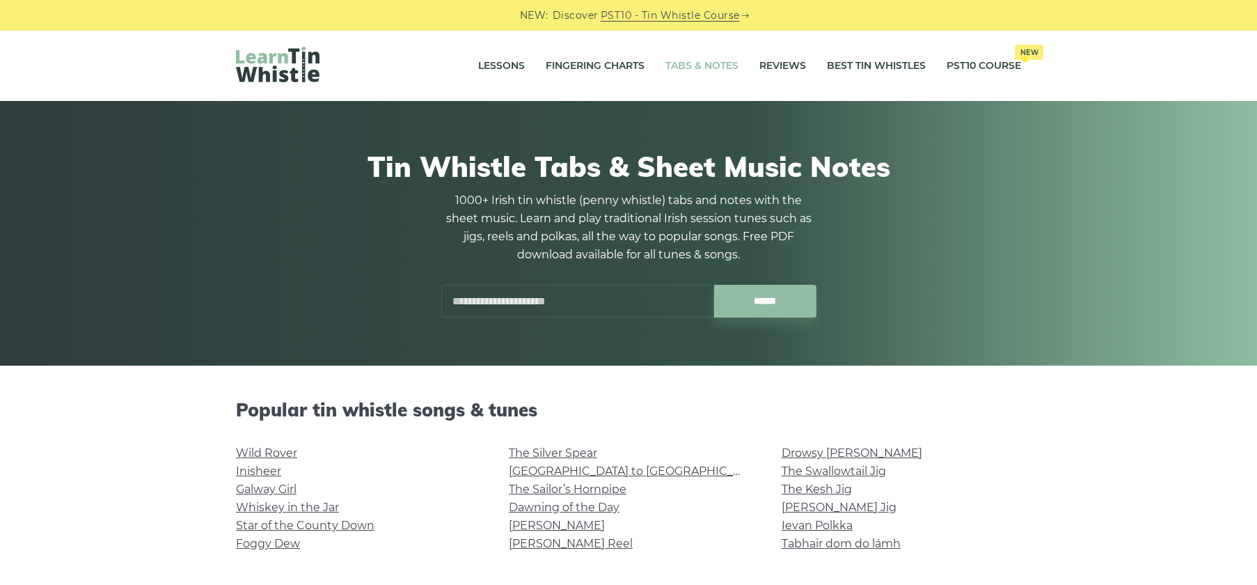
click at [504, 293] on input "text" at bounding box center [577, 301] width 273 height 33
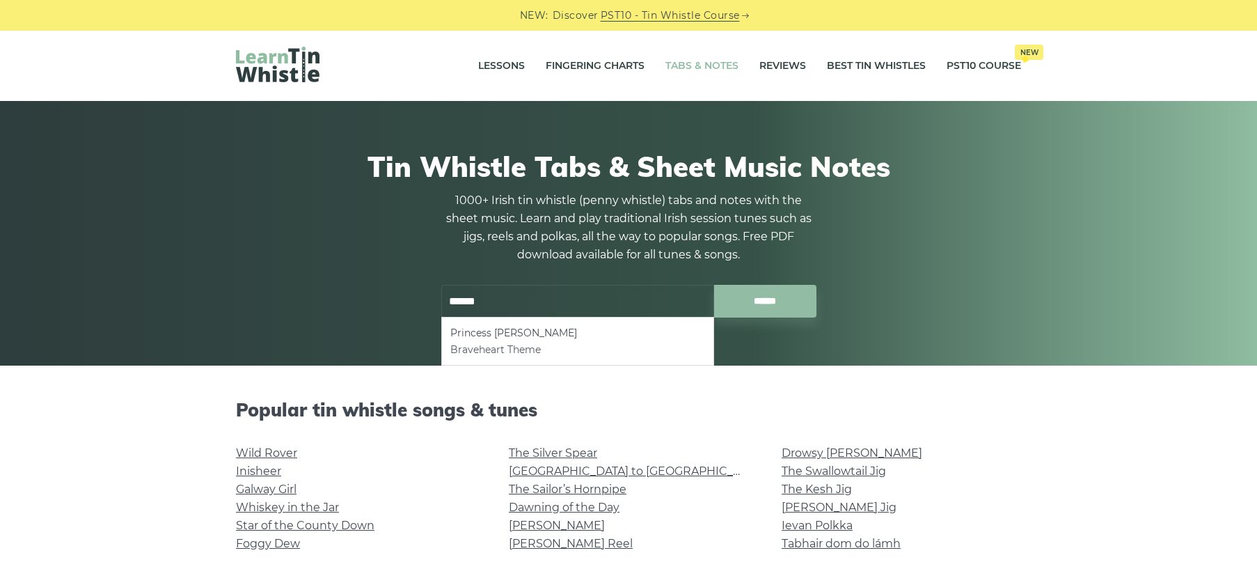
click at [520, 351] on li "Braveheart Theme" at bounding box center [577, 349] width 255 height 17
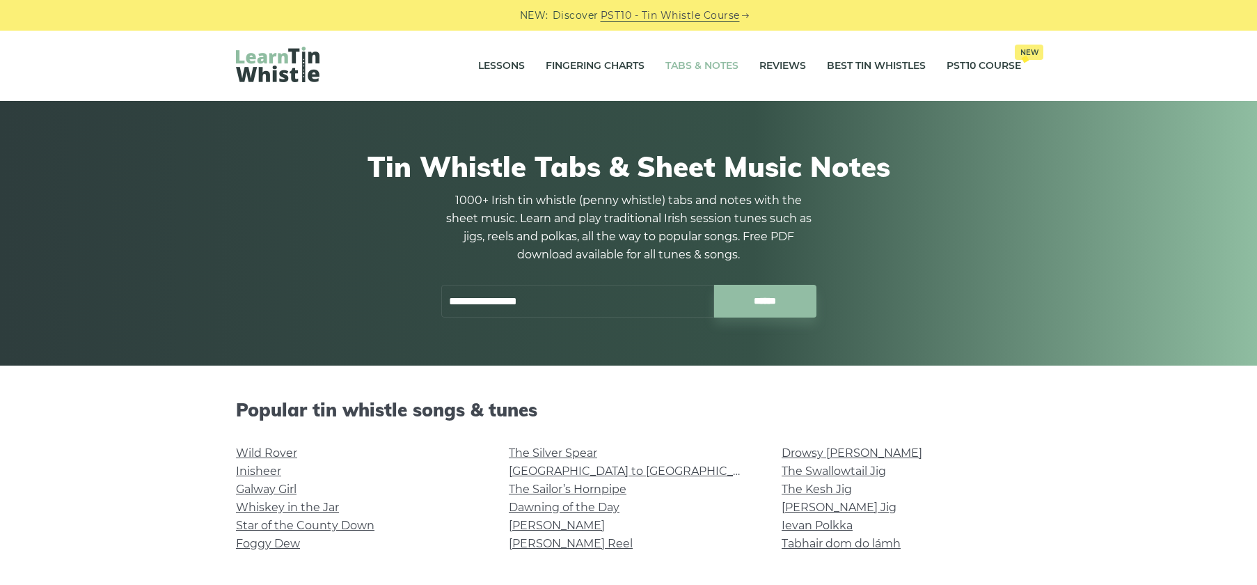
type input "**********"
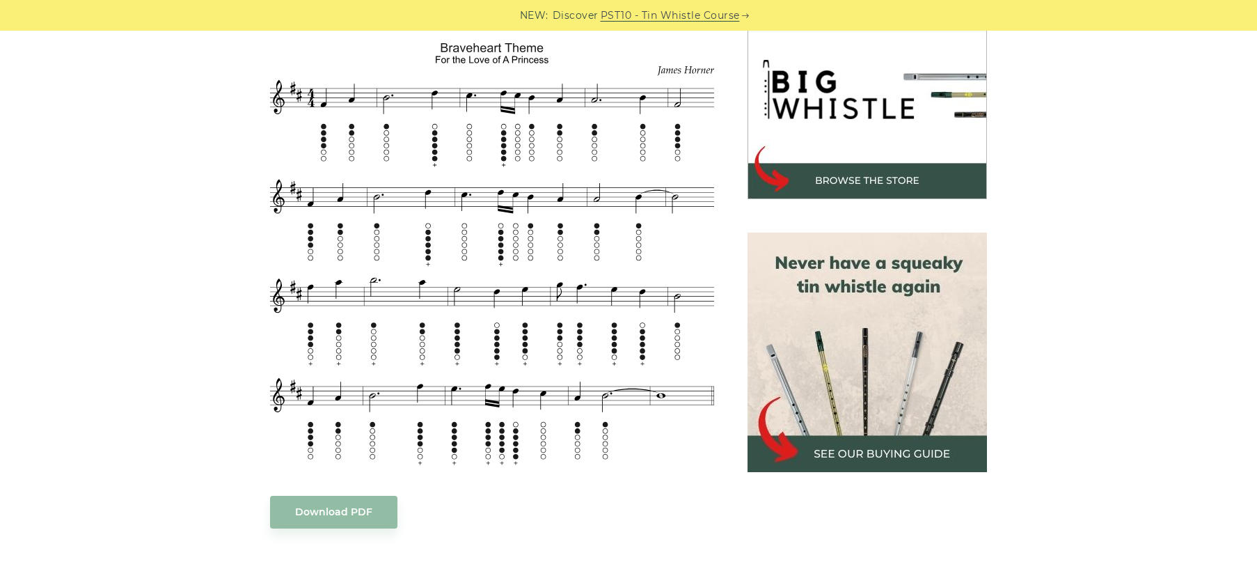
scroll to position [445, 0]
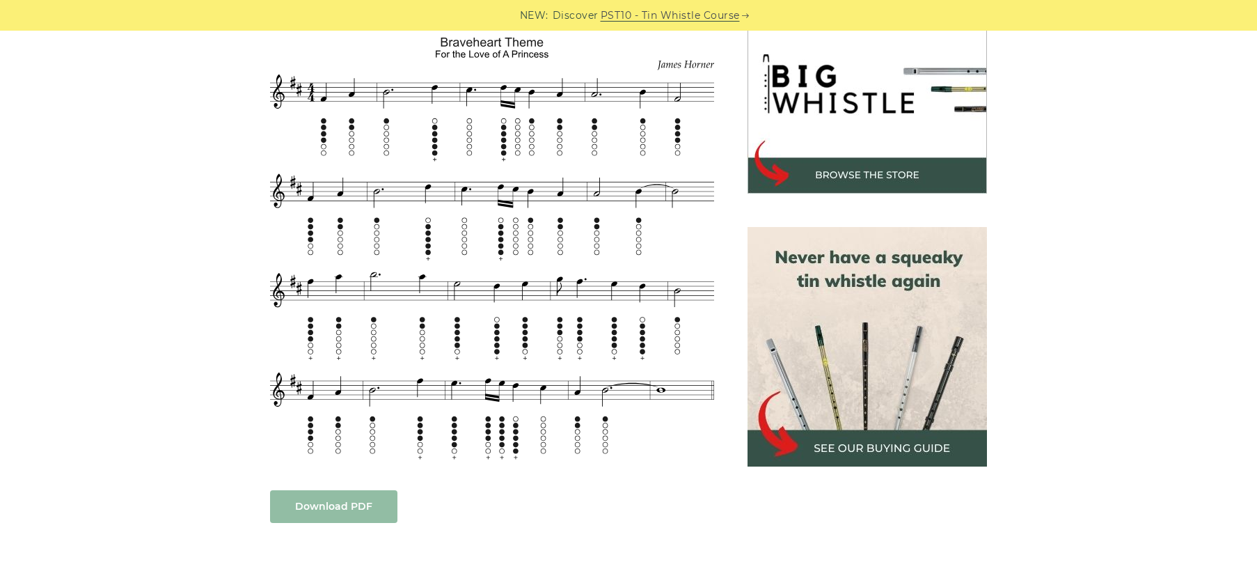
click at [372, 493] on link "Download PDF" at bounding box center [333, 506] width 127 height 33
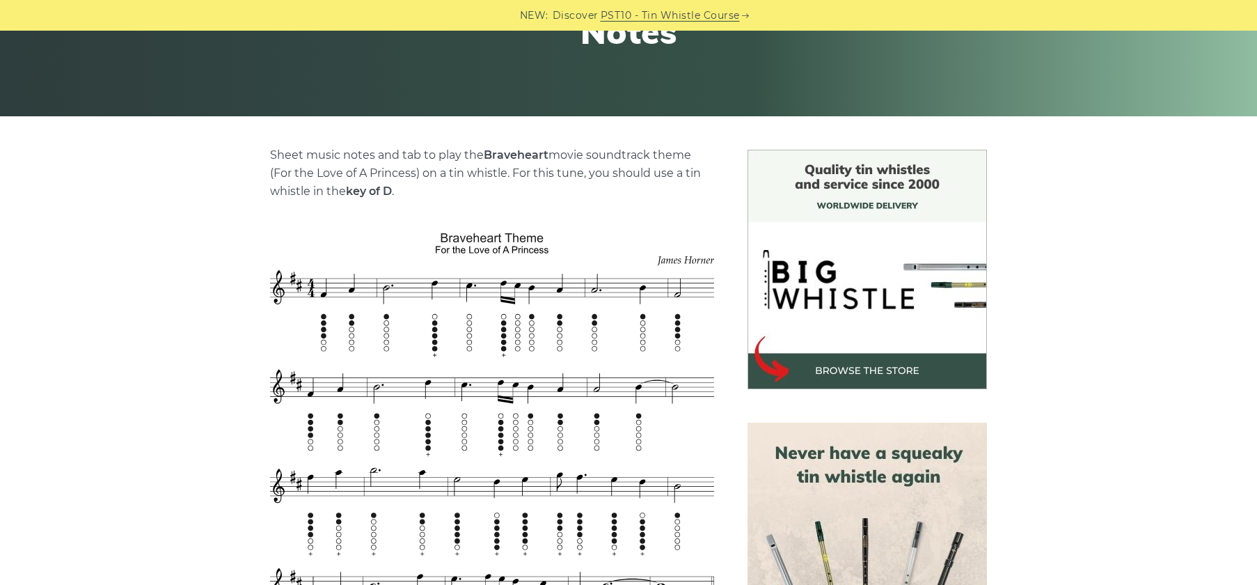
scroll to position [0, 0]
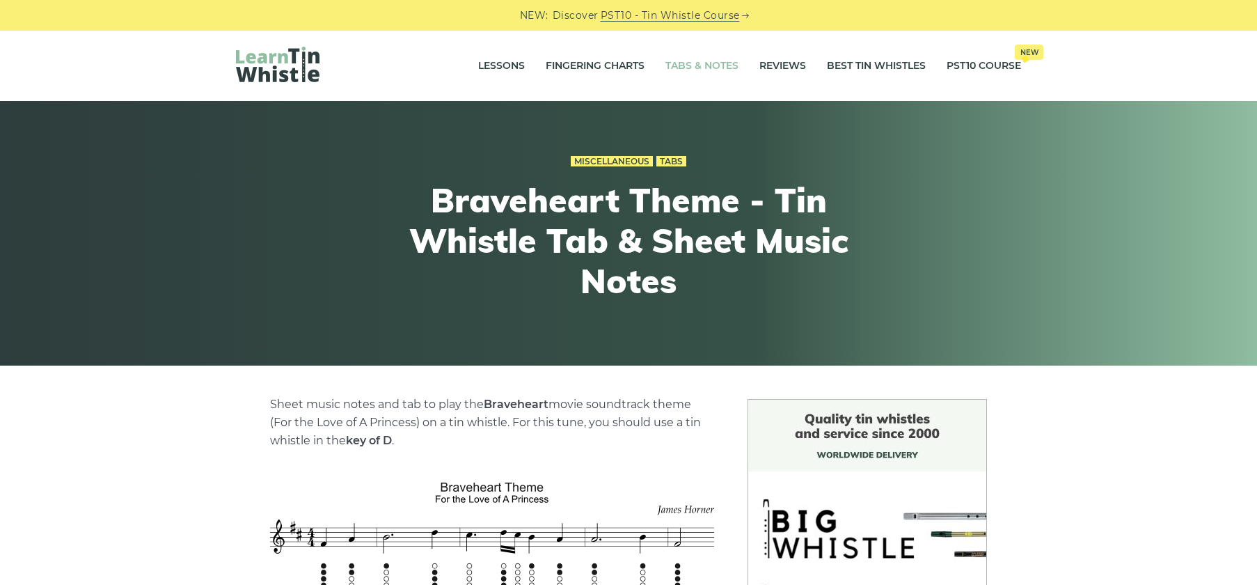
click at [720, 63] on link "Tabs & Notes" at bounding box center [701, 66] width 73 height 35
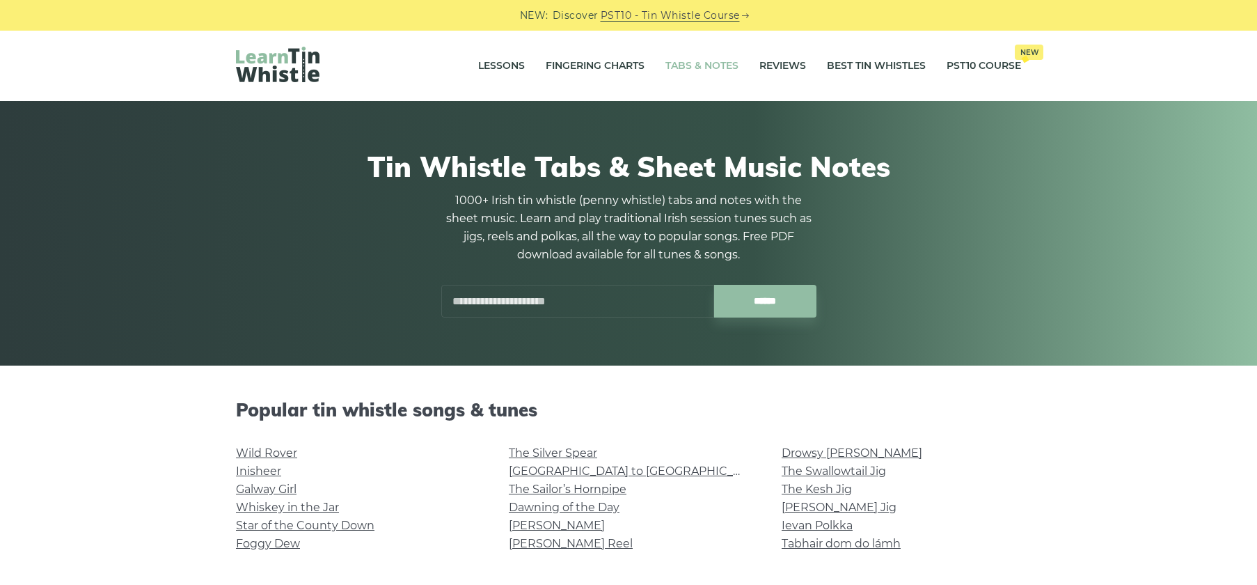
click at [507, 298] on input "text" at bounding box center [577, 301] width 273 height 33
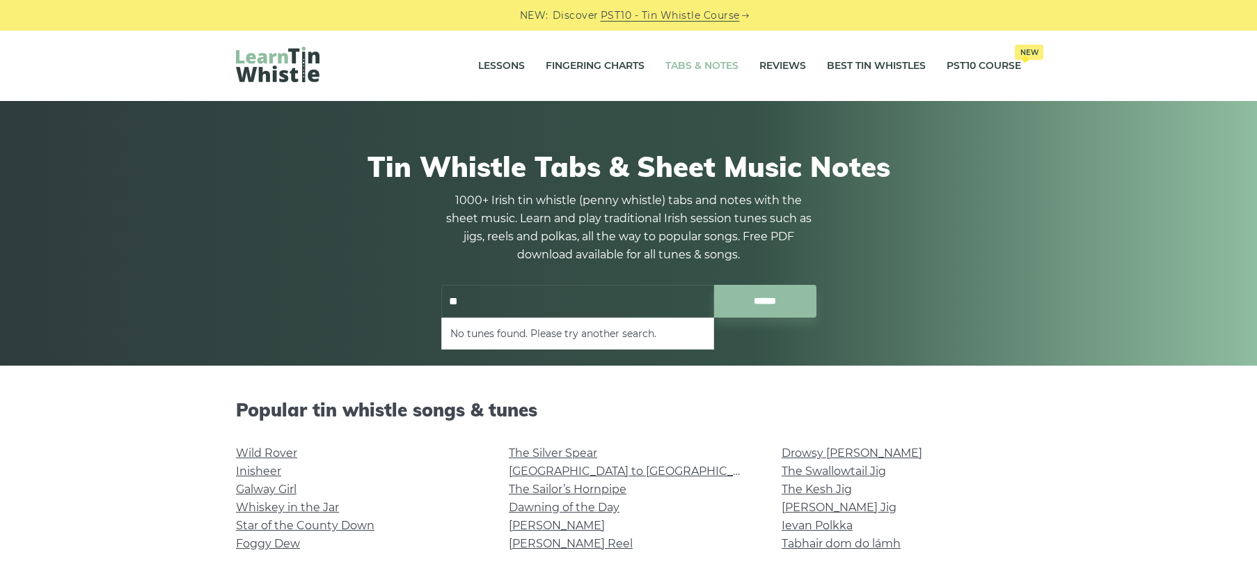
type input "*"
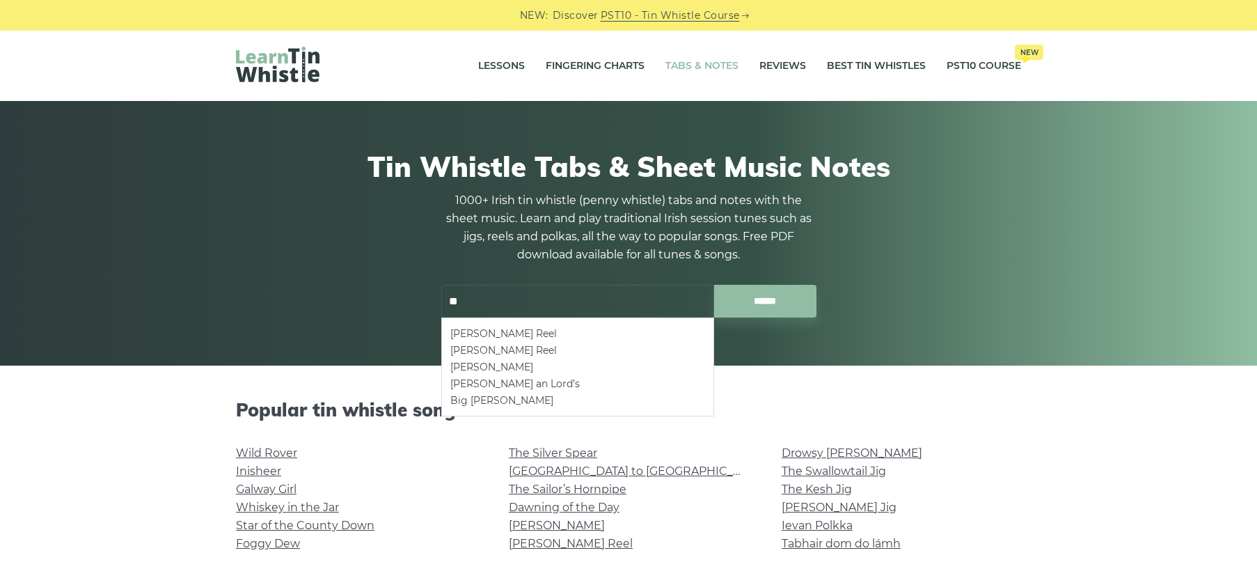
type input "*"
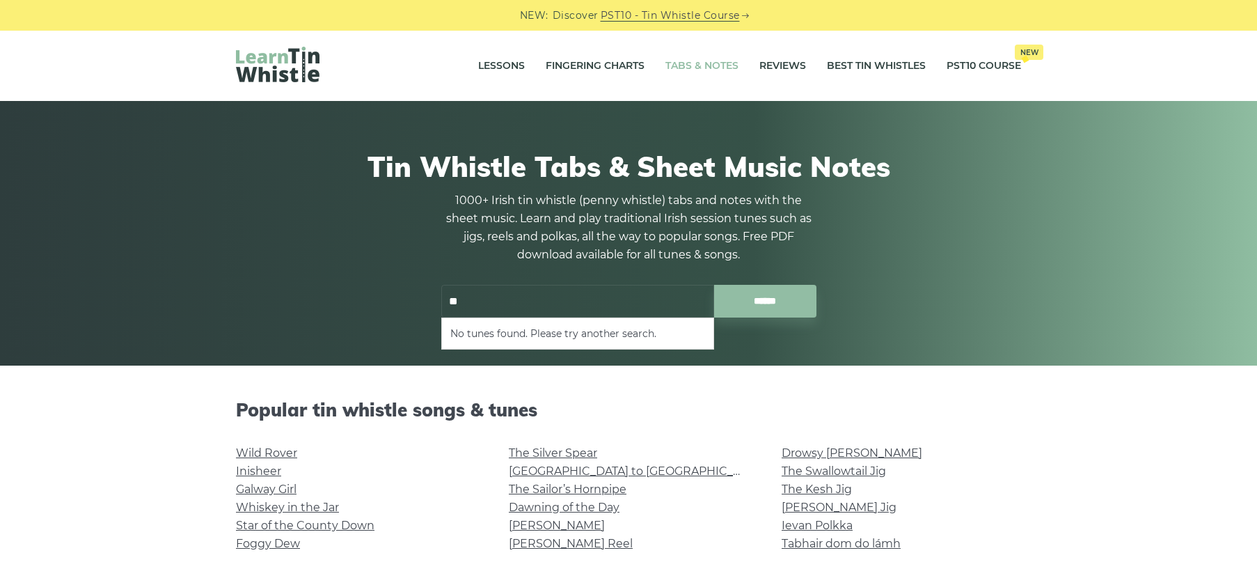
type input "*"
click at [502, 331] on li "Amazing Grace" at bounding box center [577, 333] width 255 height 17
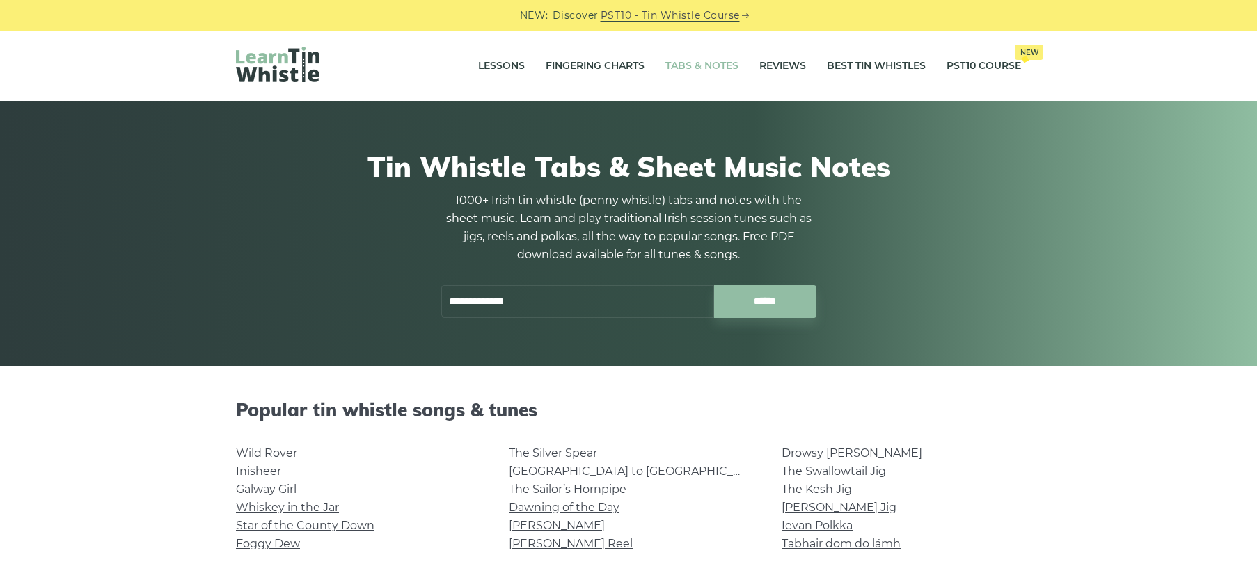
type input "**********"
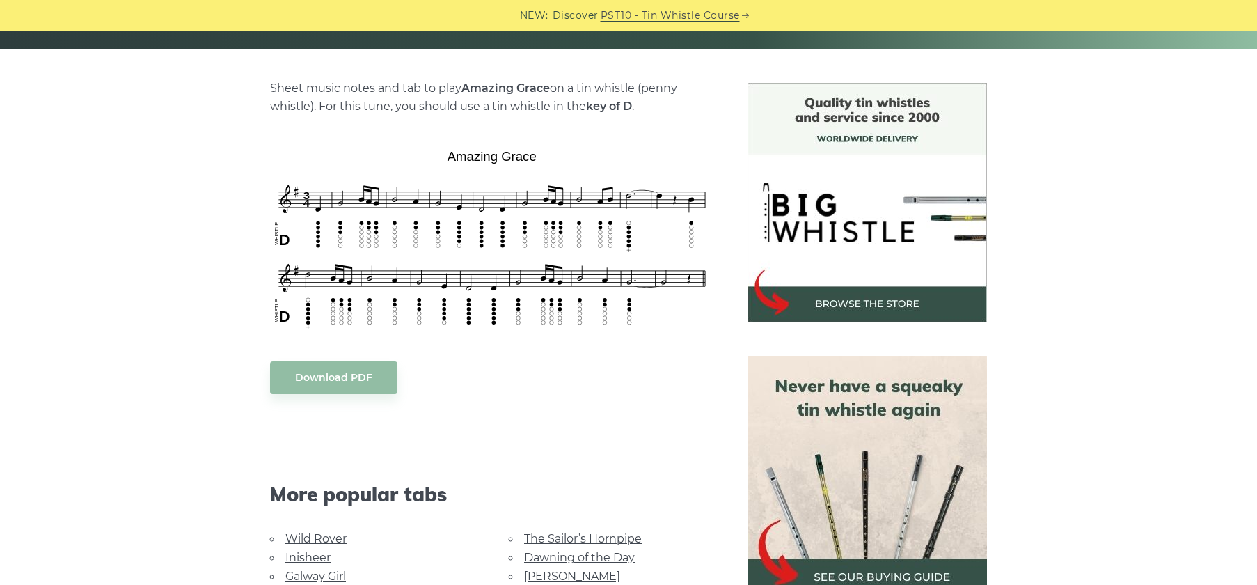
scroll to position [351, 0]
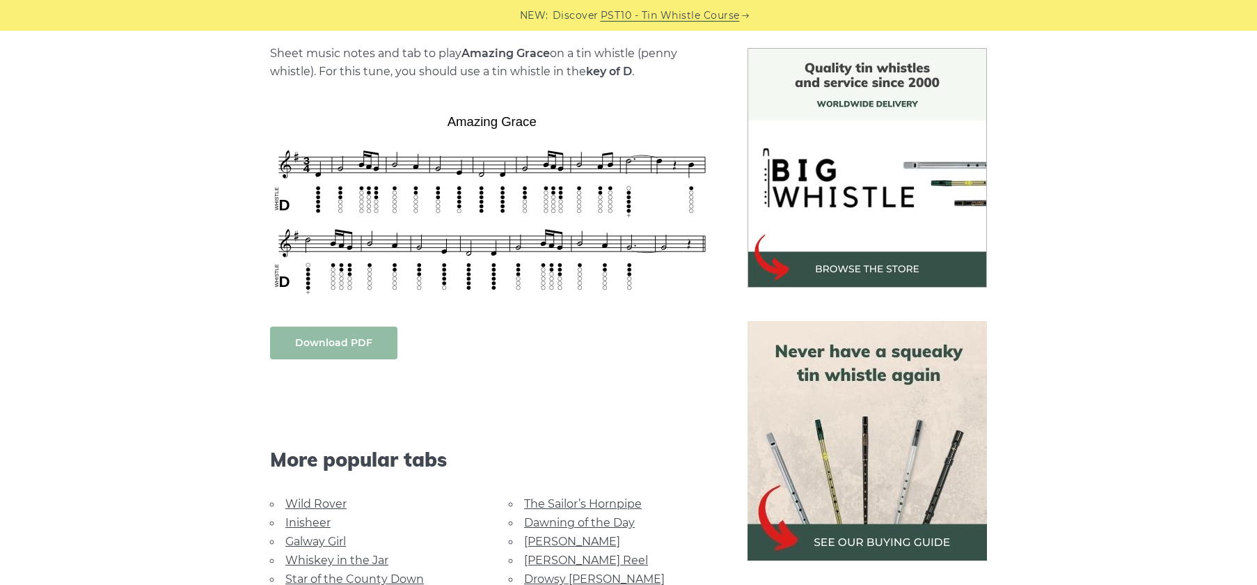
click at [374, 346] on link "Download PDF" at bounding box center [333, 342] width 127 height 33
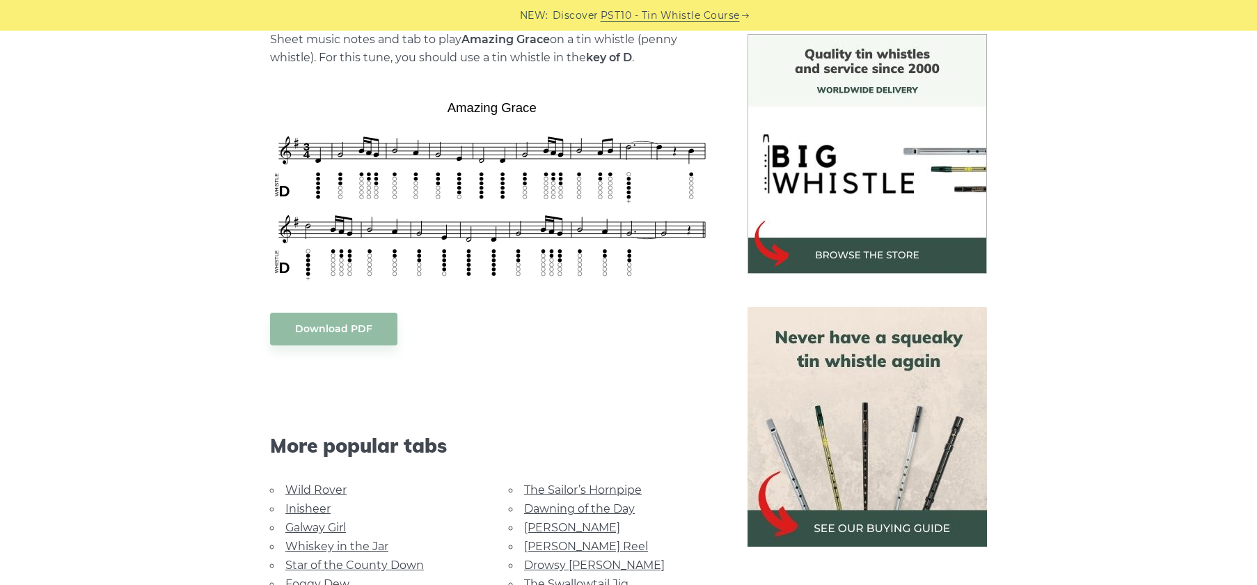
scroll to position [0, 0]
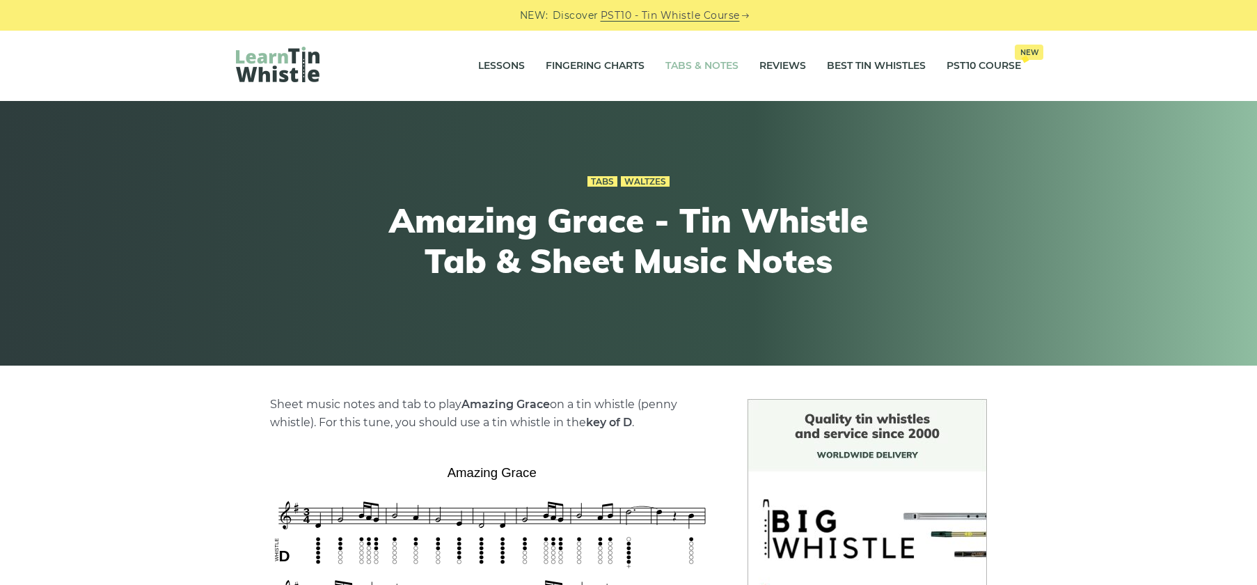
click at [712, 62] on link "Tabs & Notes" at bounding box center [701, 66] width 73 height 35
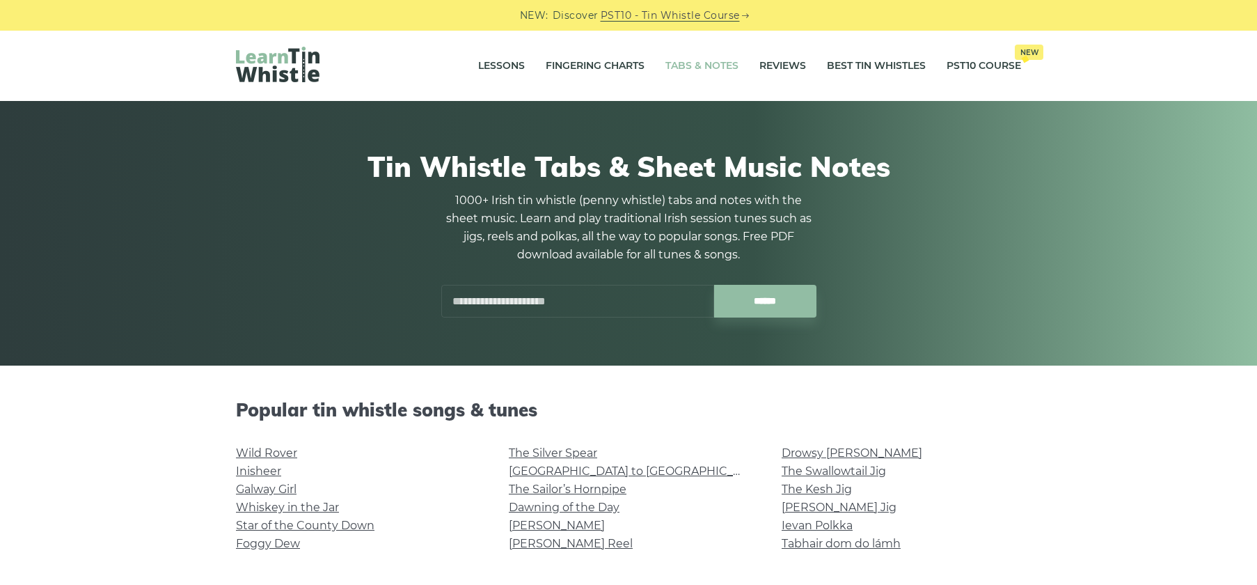
click at [514, 299] on input "text" at bounding box center [577, 301] width 273 height 33
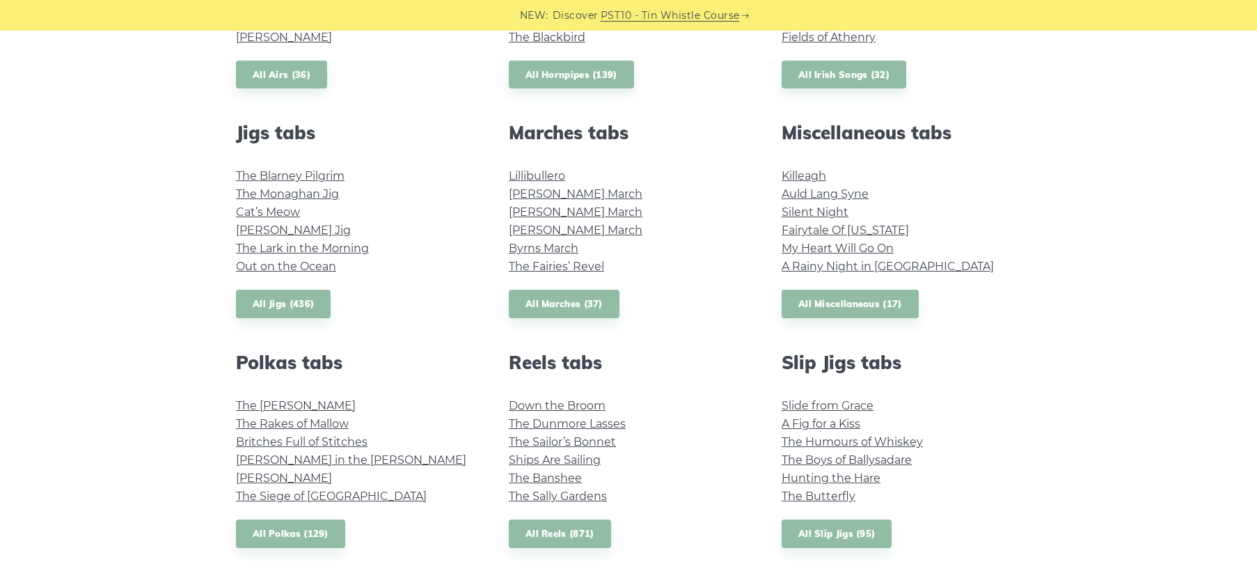
scroll to position [708, 0]
click at [301, 406] on link "The Kerry Polka" at bounding box center [296, 404] width 120 height 13
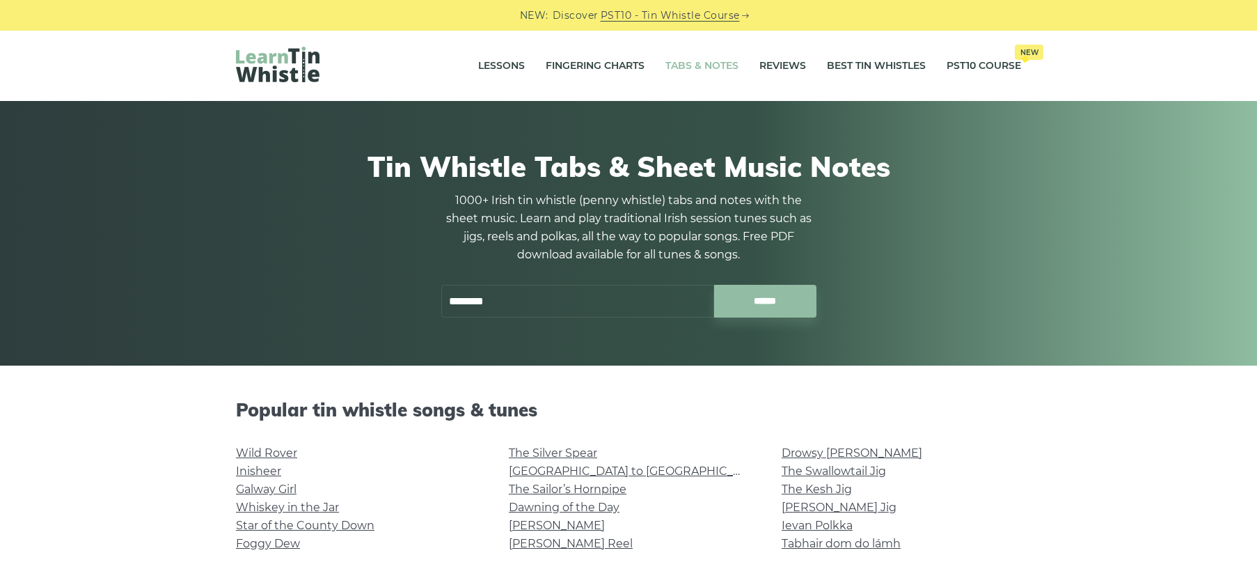
click at [575, 305] on input "********" at bounding box center [577, 301] width 273 height 33
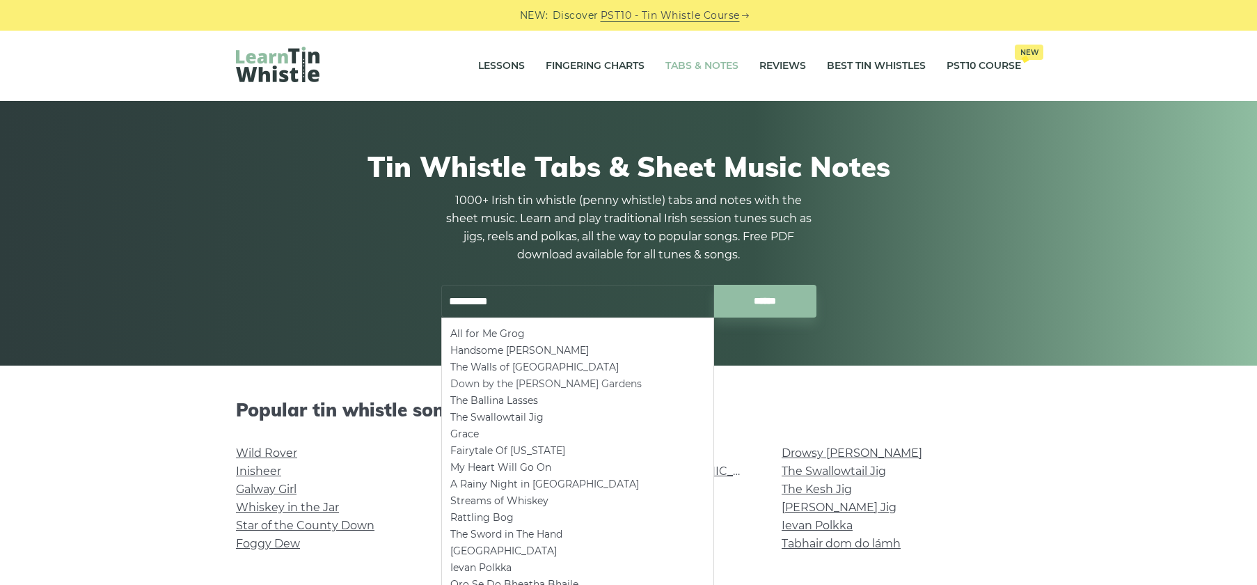
click at [548, 383] on li "Down by the Sally Gardens" at bounding box center [577, 383] width 255 height 17
type input "**********"
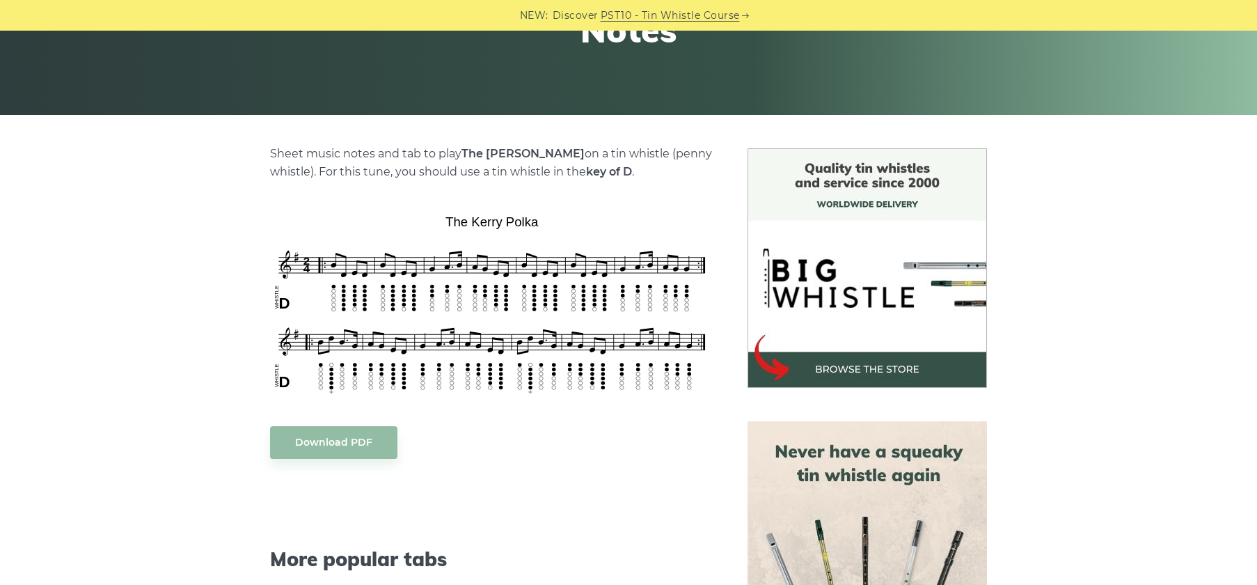
scroll to position [342, 0]
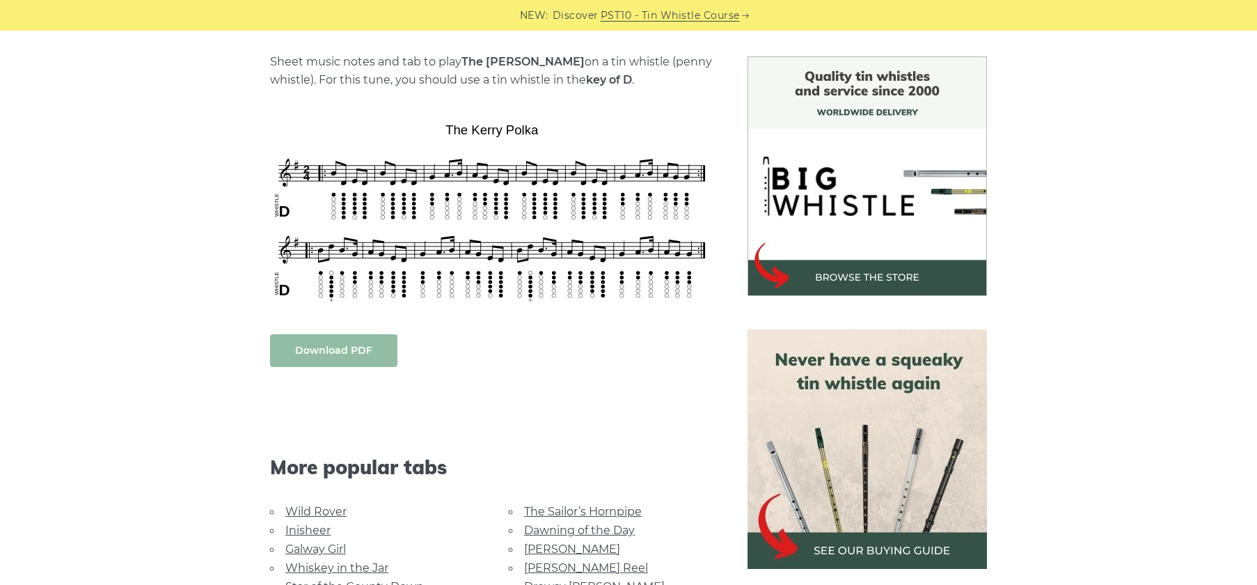
click at [348, 351] on link "Download PDF" at bounding box center [333, 350] width 127 height 33
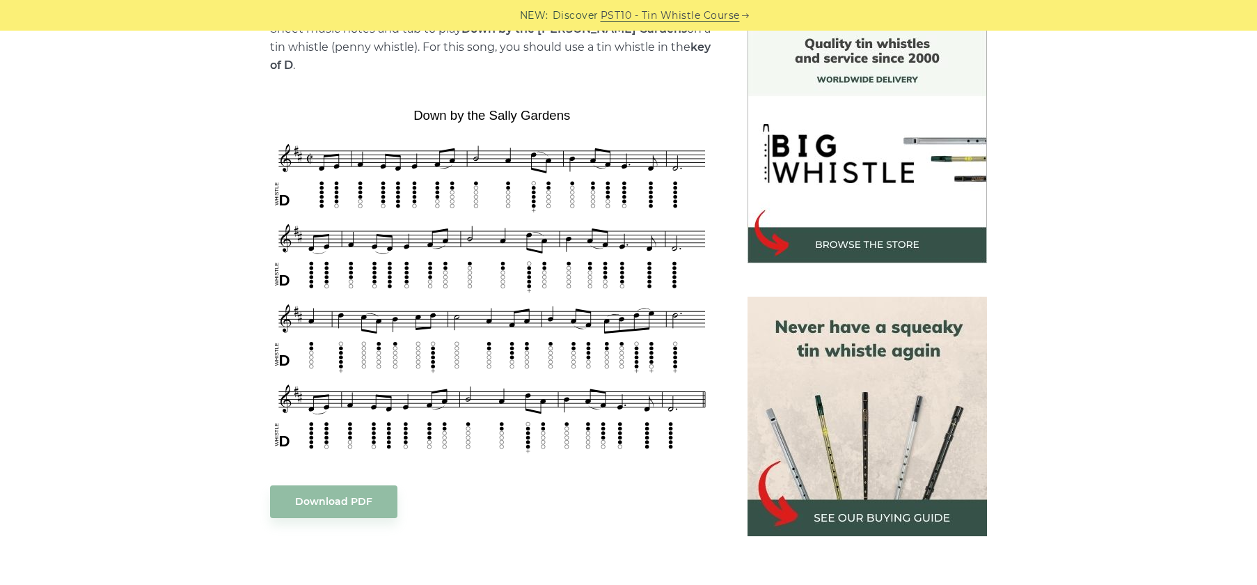
scroll to position [390, 0]
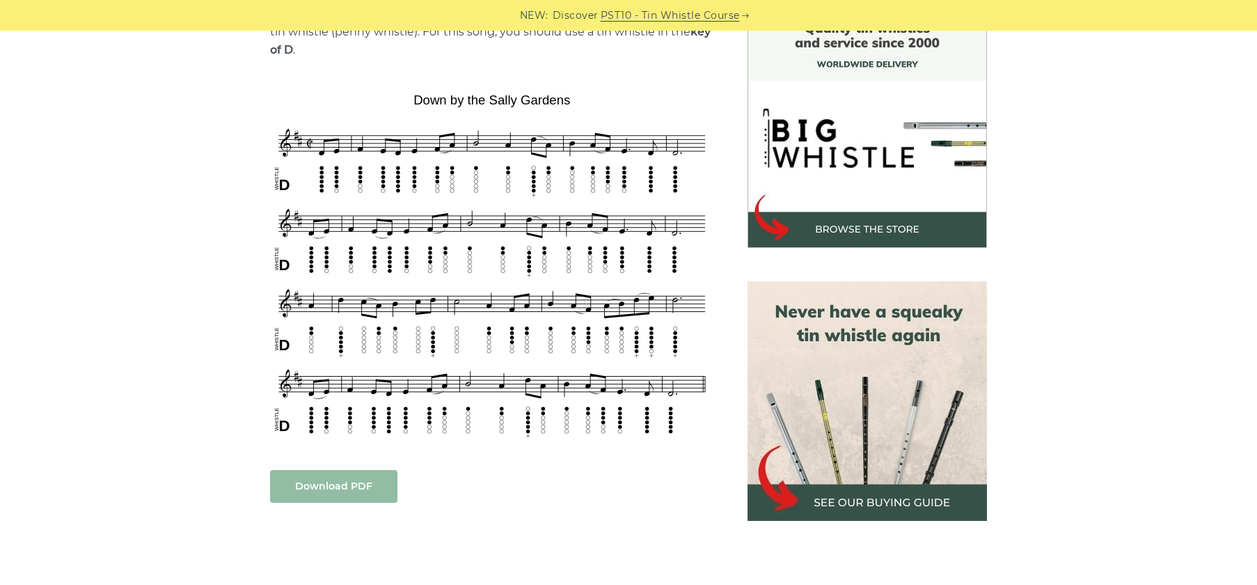
click at [351, 473] on link "Download PDF" at bounding box center [333, 486] width 127 height 33
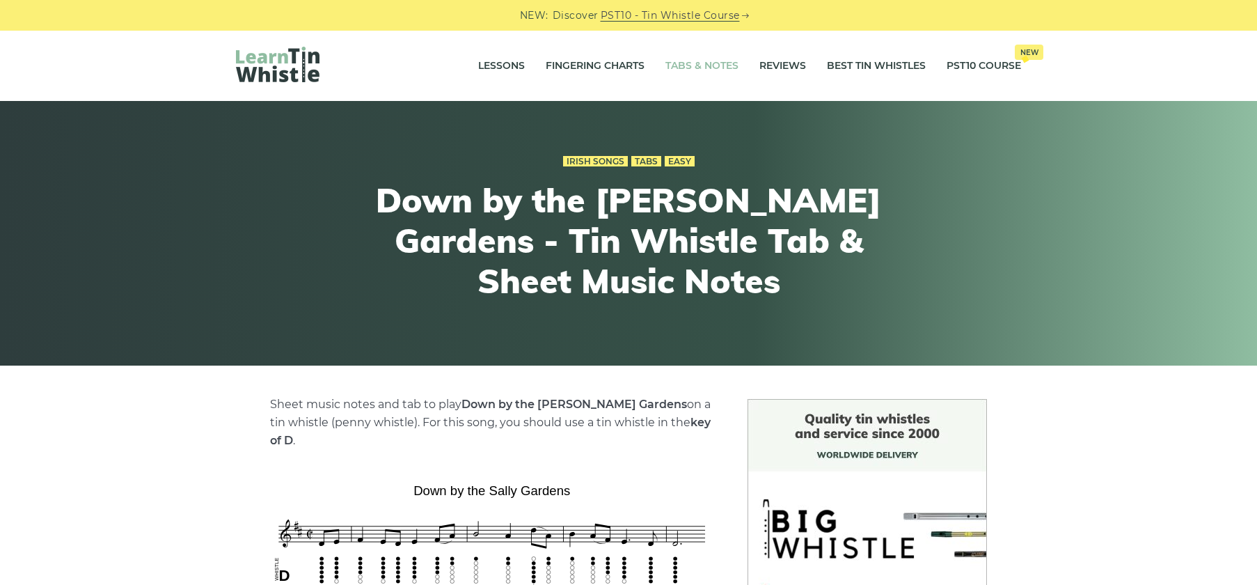
click at [718, 66] on link "Tabs & Notes" at bounding box center [701, 66] width 73 height 35
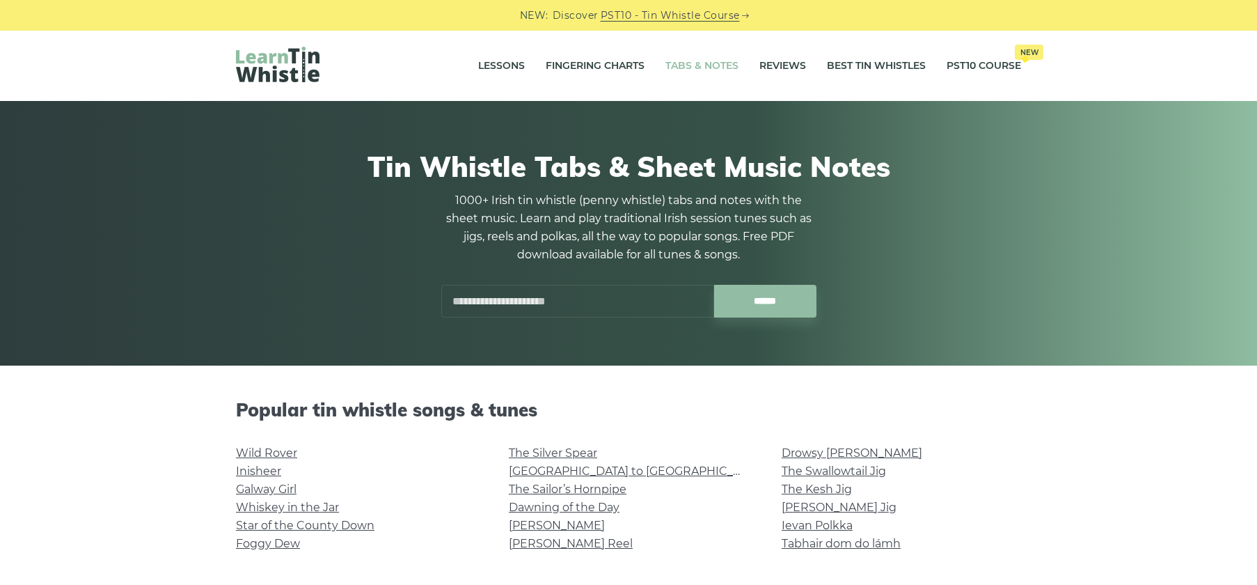
click at [599, 299] on input "text" at bounding box center [577, 301] width 273 height 33
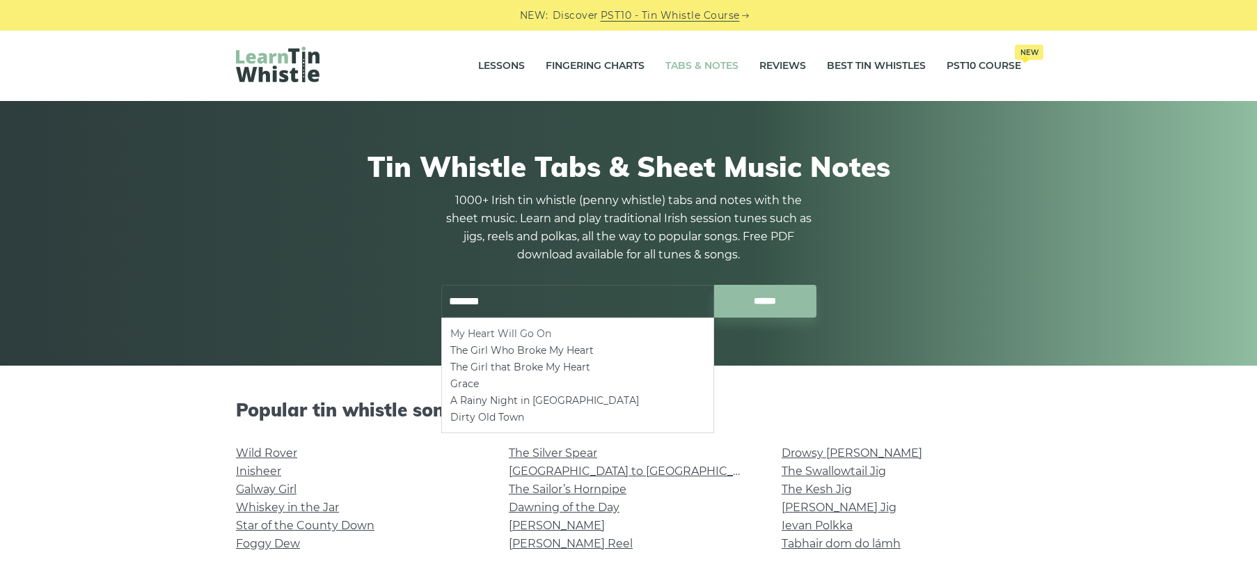
click at [554, 327] on li "My Heart Will Go On" at bounding box center [577, 333] width 255 height 17
type input "**********"
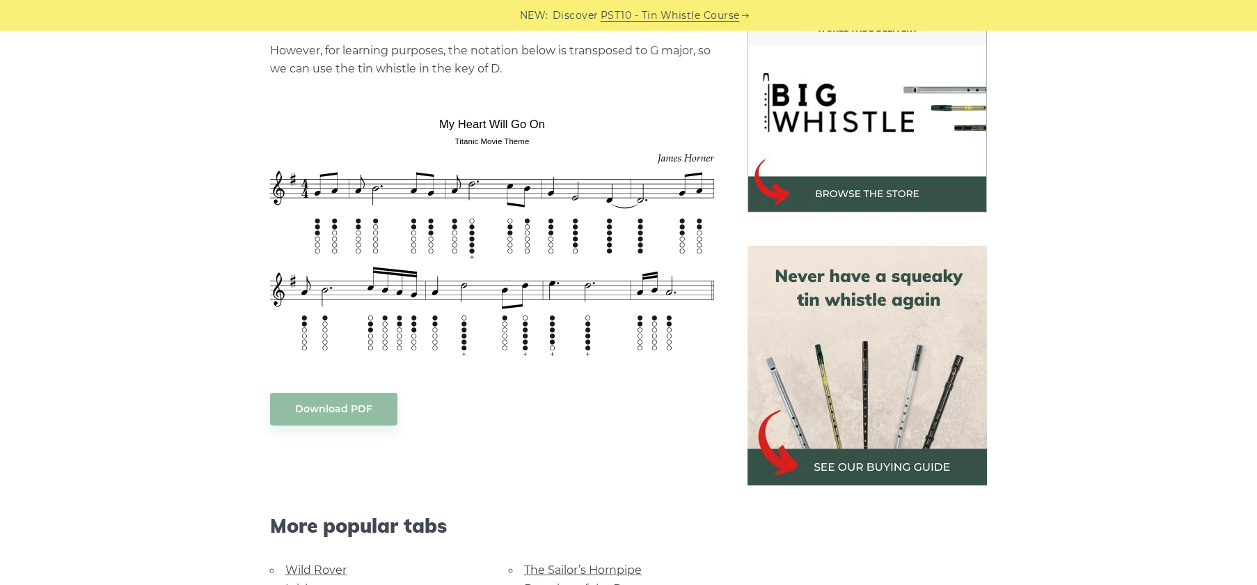
scroll to position [432, 0]
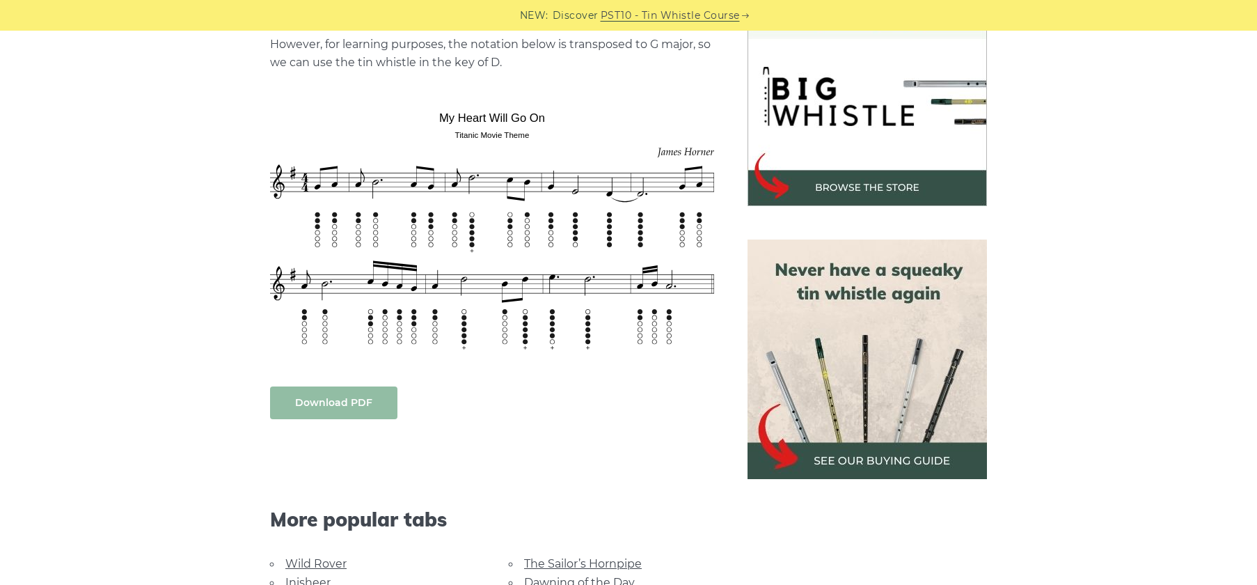
click at [348, 406] on link "Download PDF" at bounding box center [333, 402] width 127 height 33
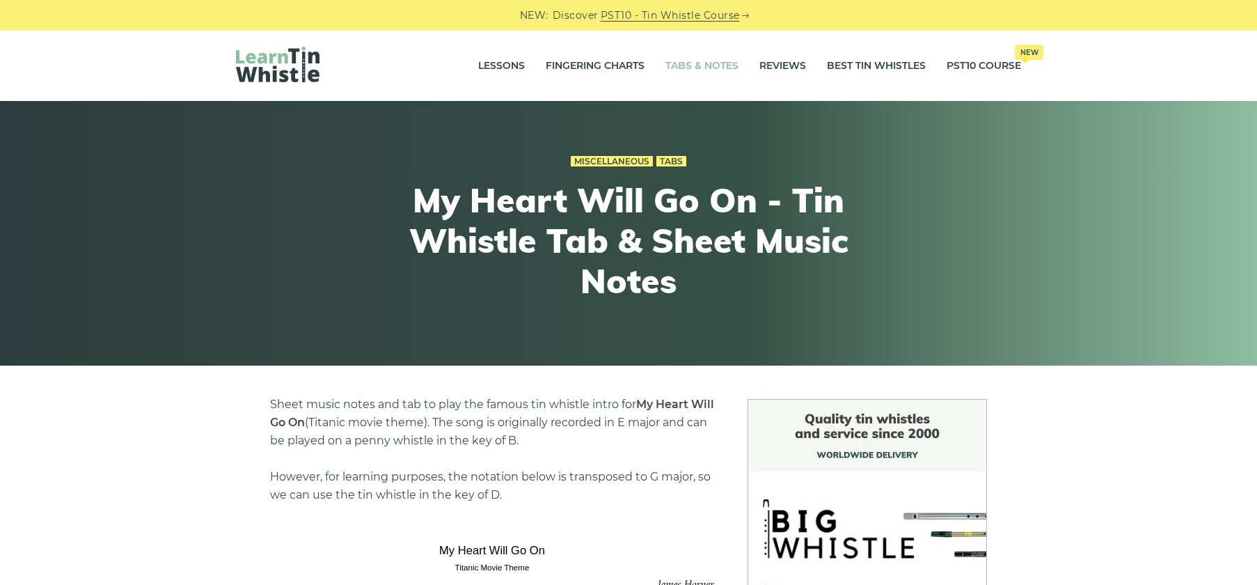
click at [700, 68] on link "Tabs & Notes" at bounding box center [701, 66] width 73 height 35
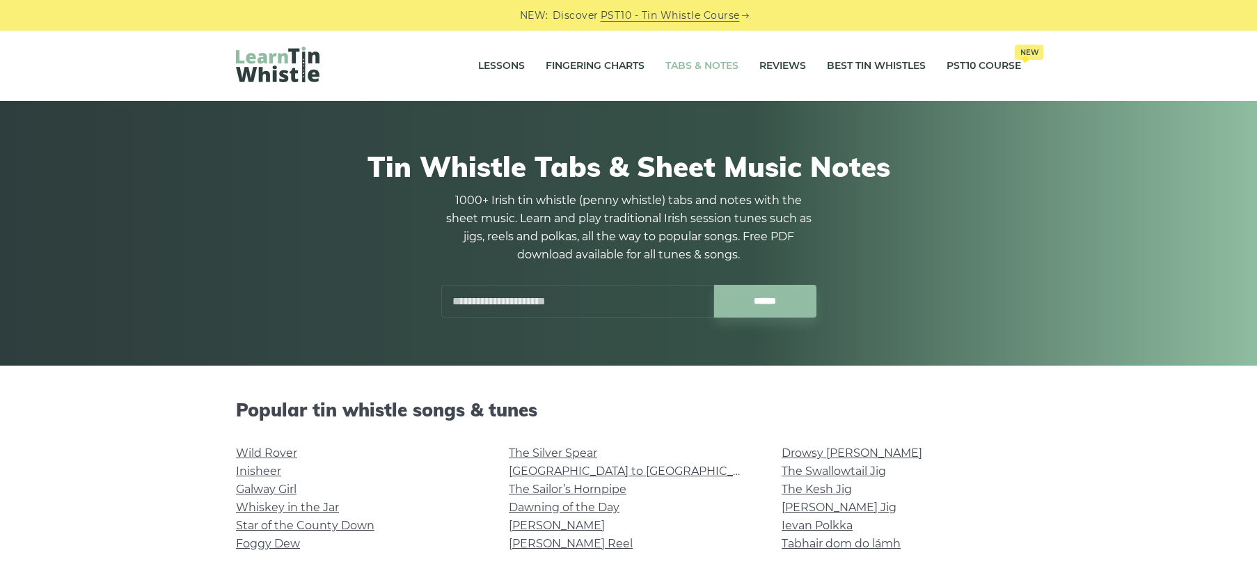
click at [464, 296] on input "text" at bounding box center [577, 301] width 273 height 33
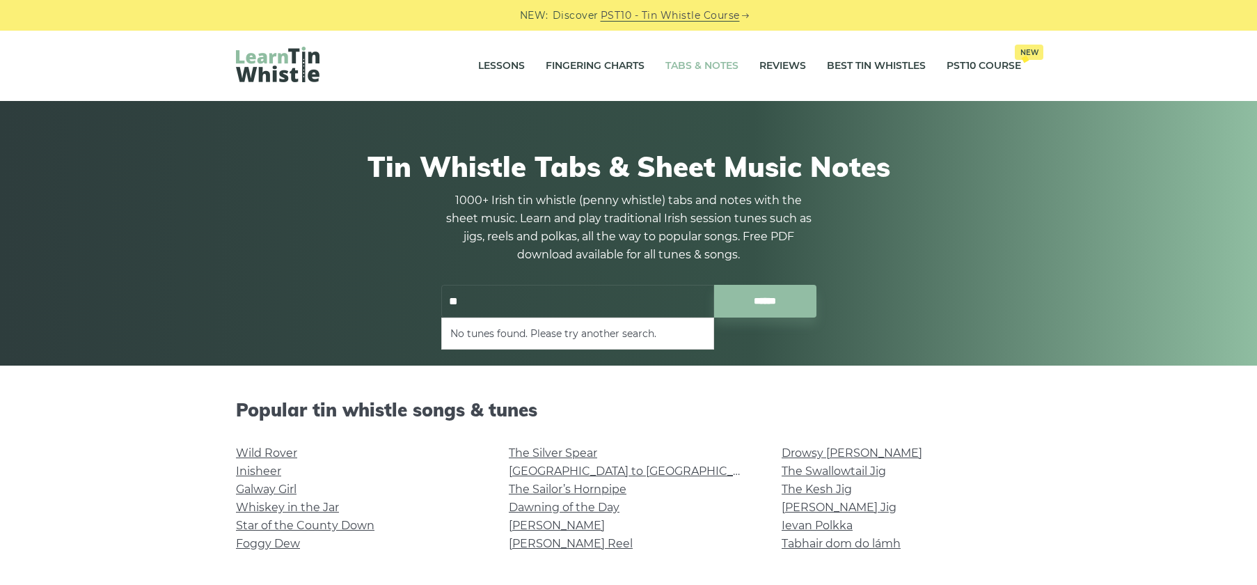
type input "*"
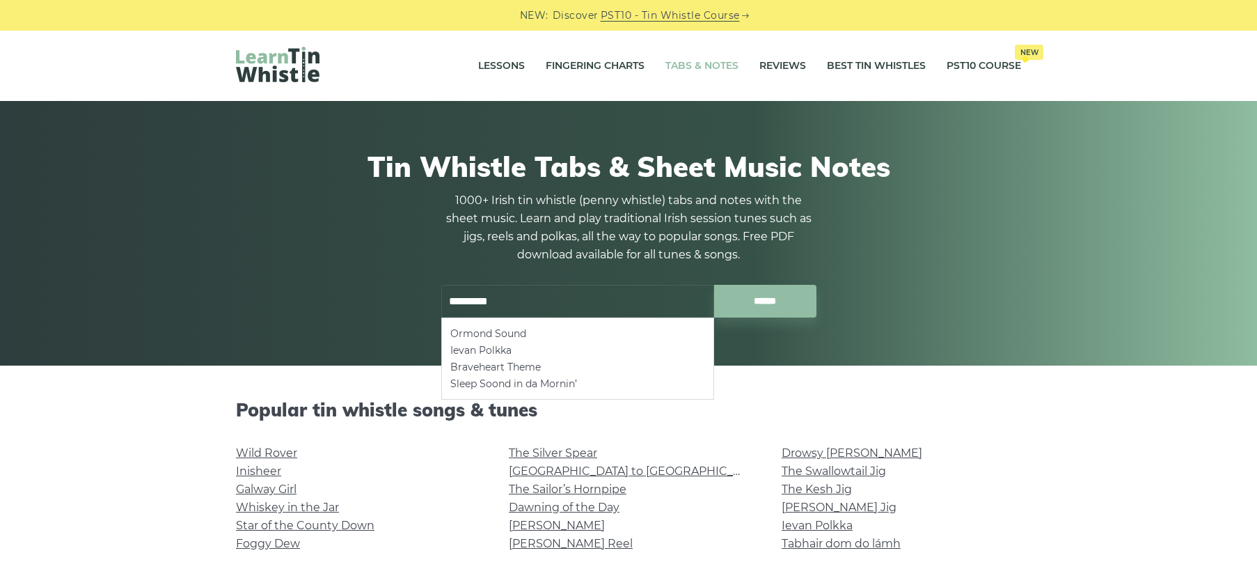
type input "********"
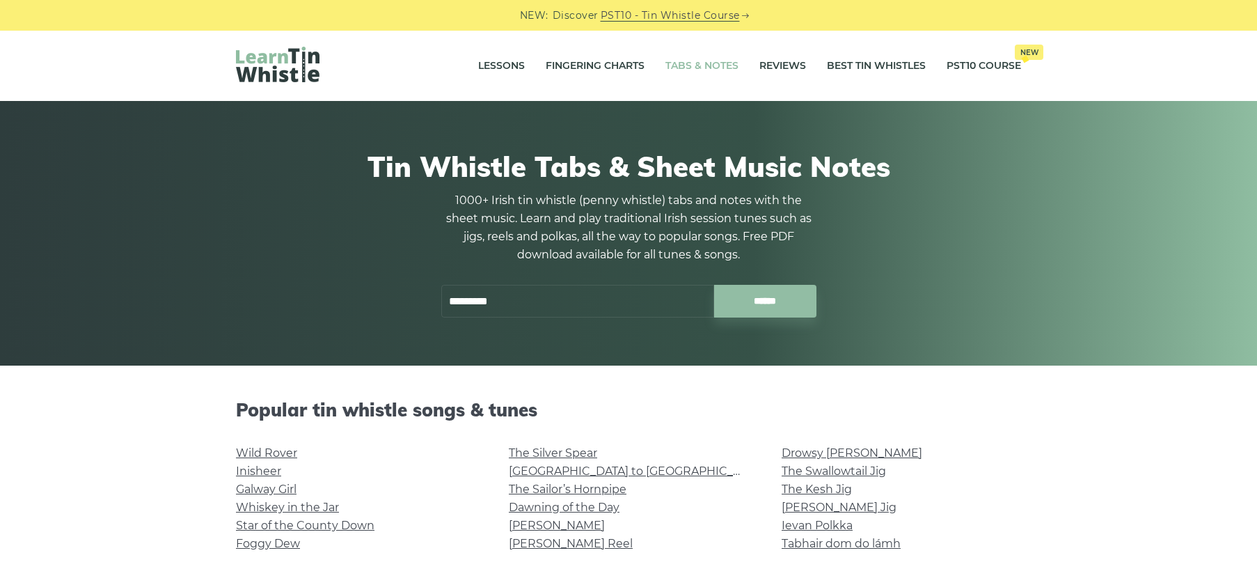
click at [535, 296] on input "********" at bounding box center [577, 301] width 273 height 33
click at [619, 474] on link "[GEOGRAPHIC_DATA] to [GEOGRAPHIC_DATA]" at bounding box center [637, 470] width 257 height 13
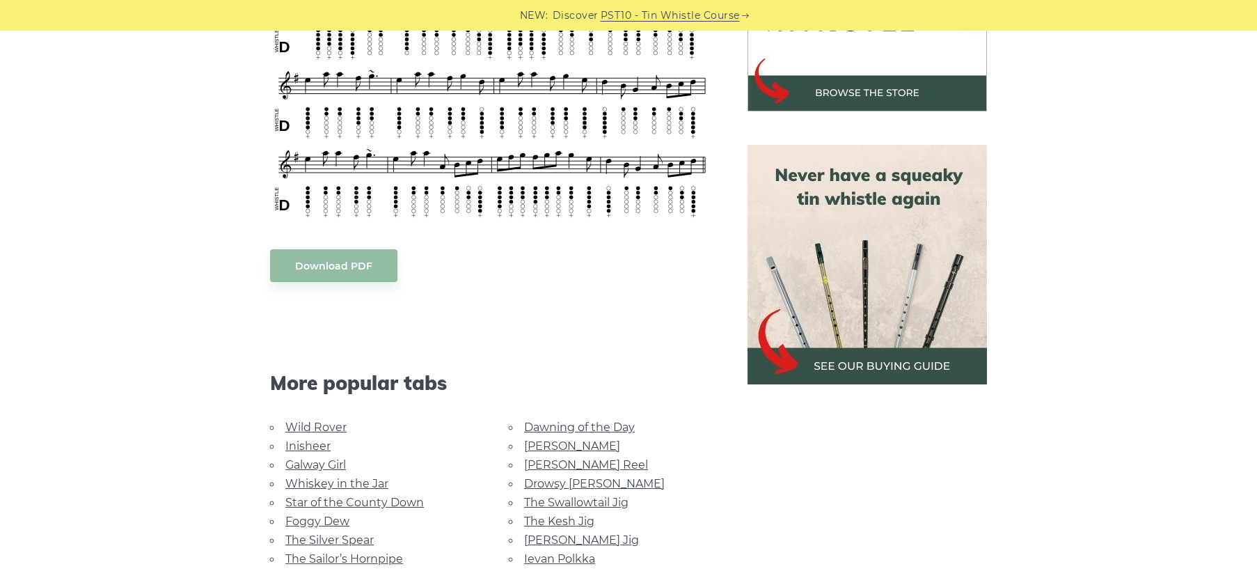
scroll to position [586, 0]
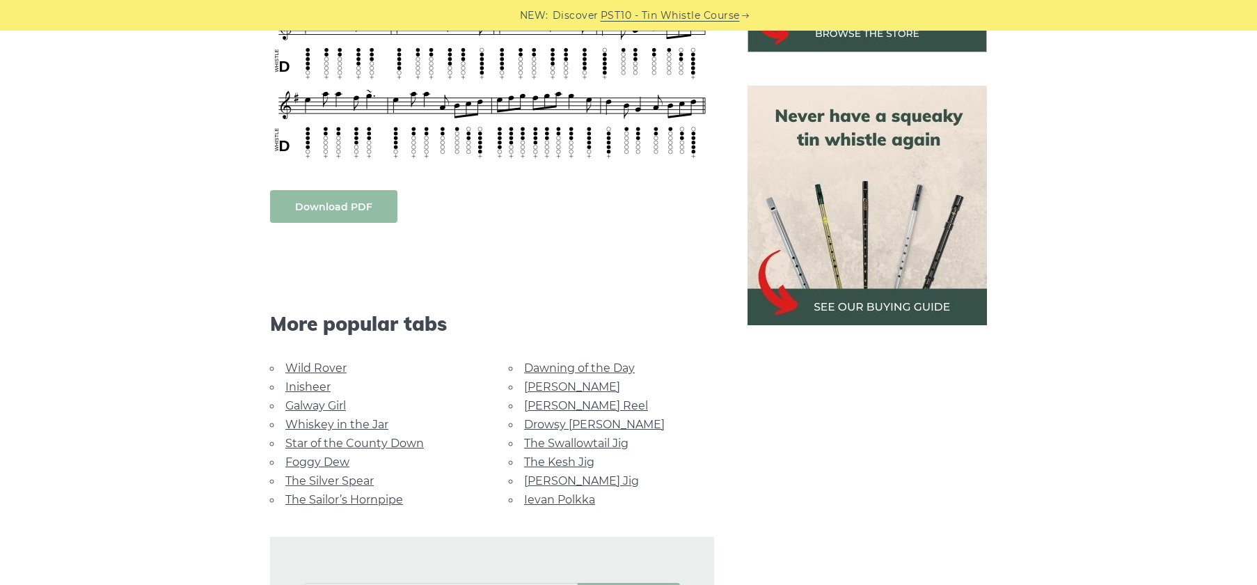
click at [365, 190] on link "Download PDF" at bounding box center [333, 206] width 127 height 33
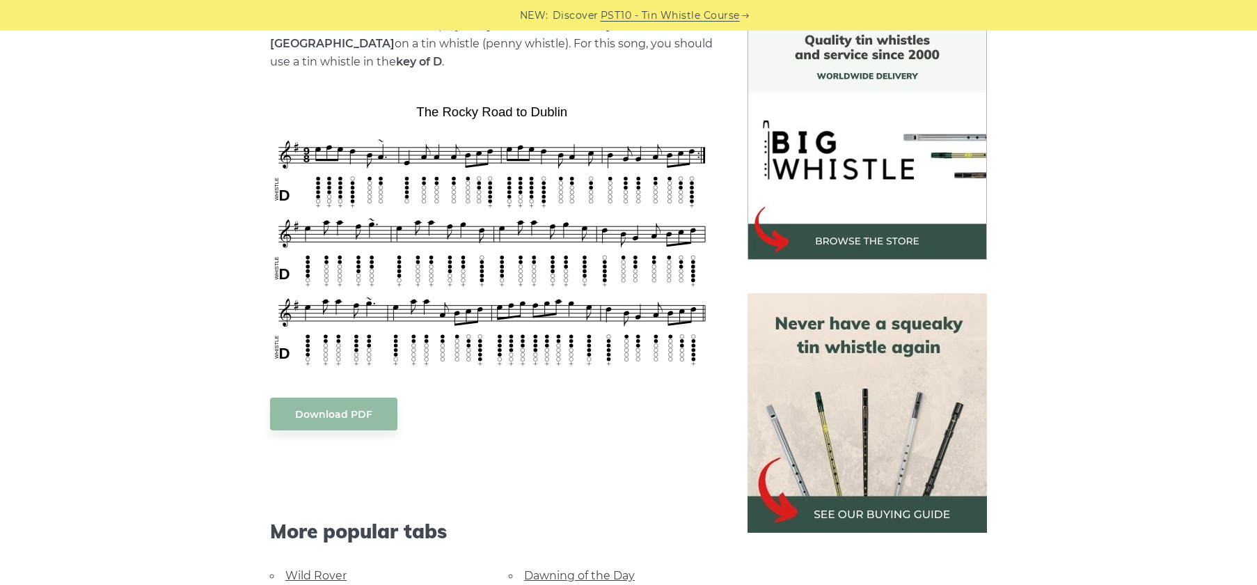
scroll to position [0, 0]
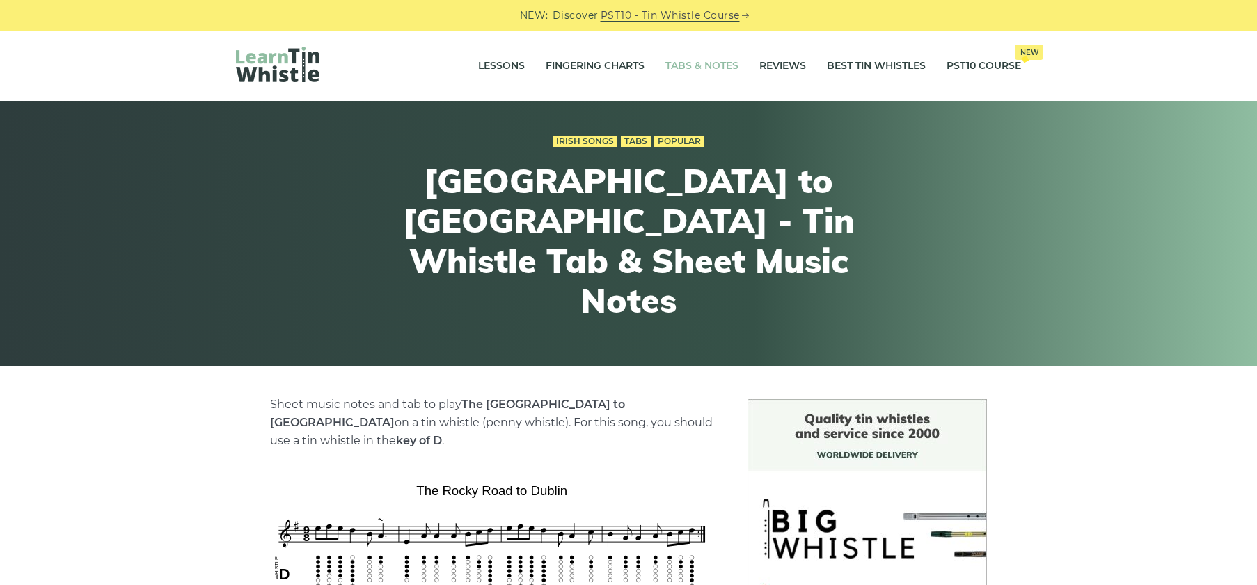
click at [687, 65] on link "Tabs & Notes" at bounding box center [701, 66] width 73 height 35
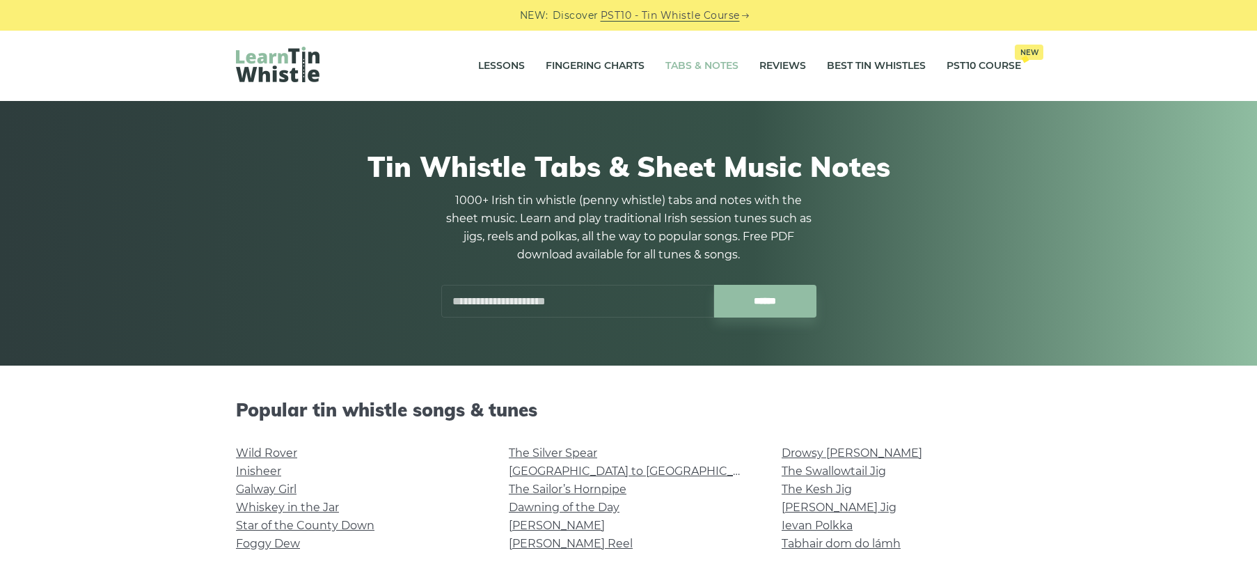
click at [554, 301] on input "text" at bounding box center [577, 301] width 273 height 33
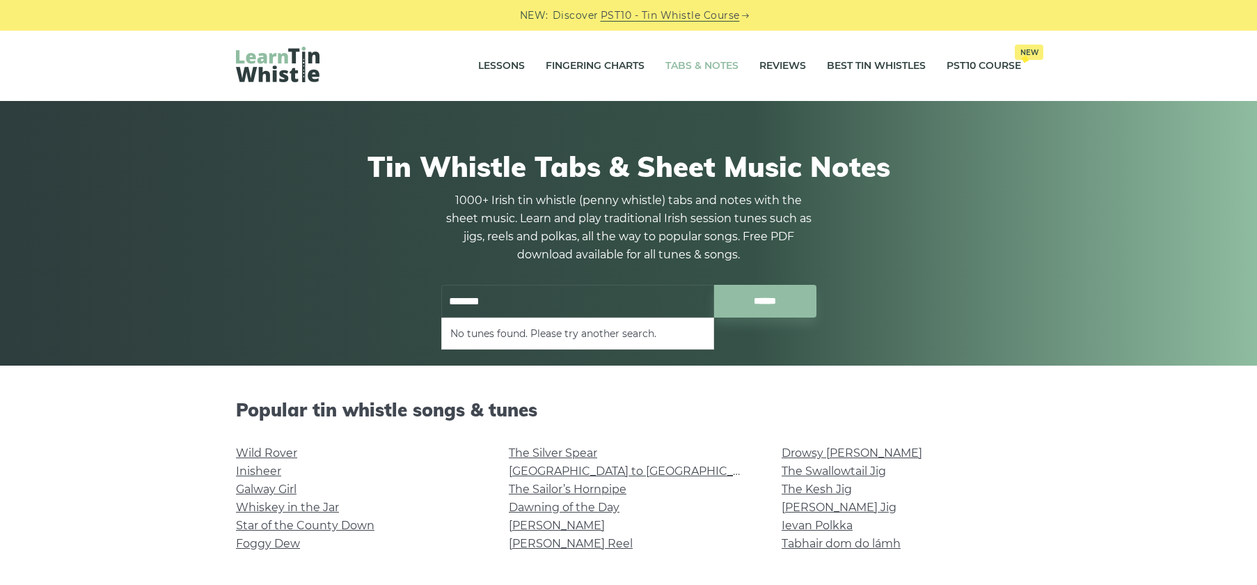
type input "*******"
